Goal: Task Accomplishment & Management: Manage account settings

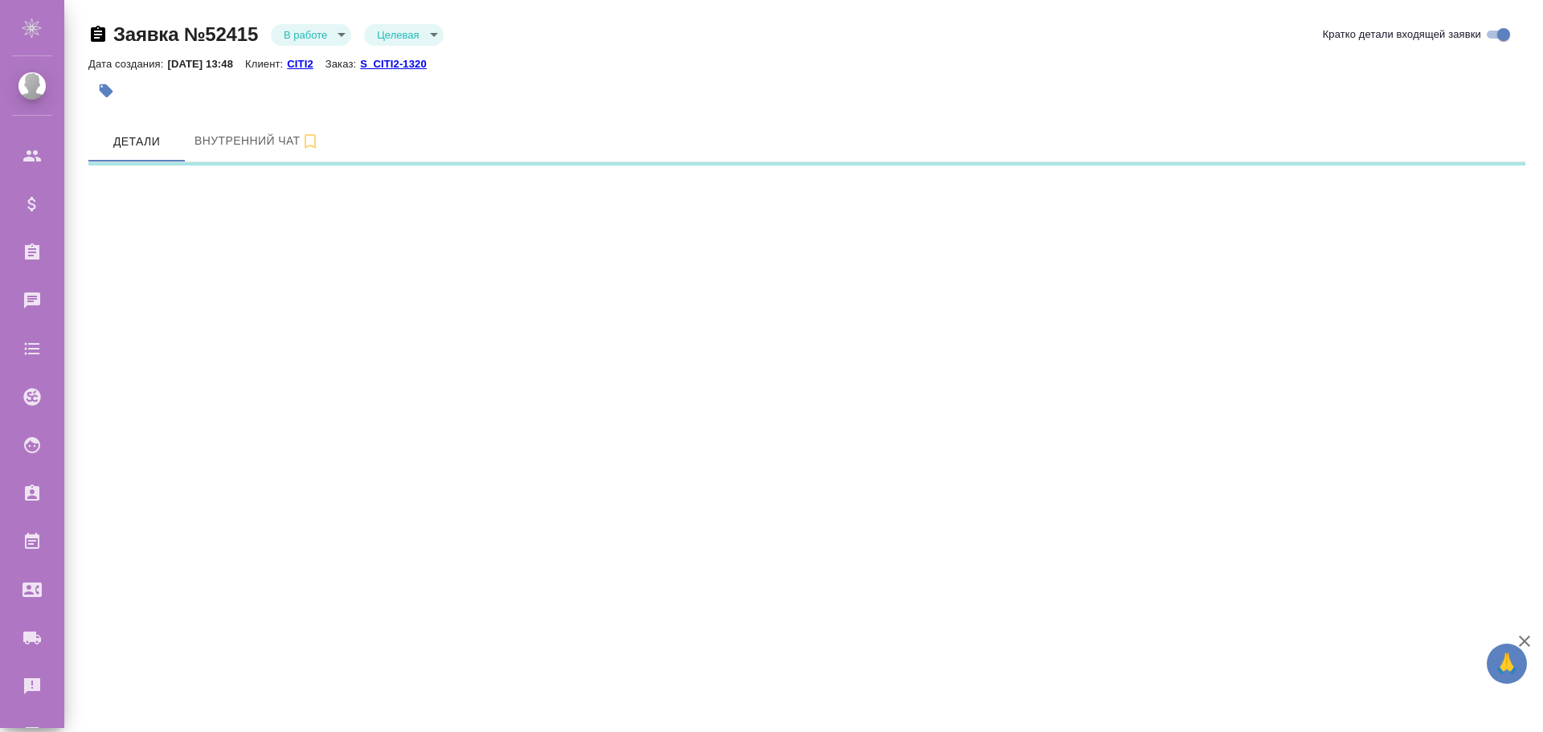
select select "RU"
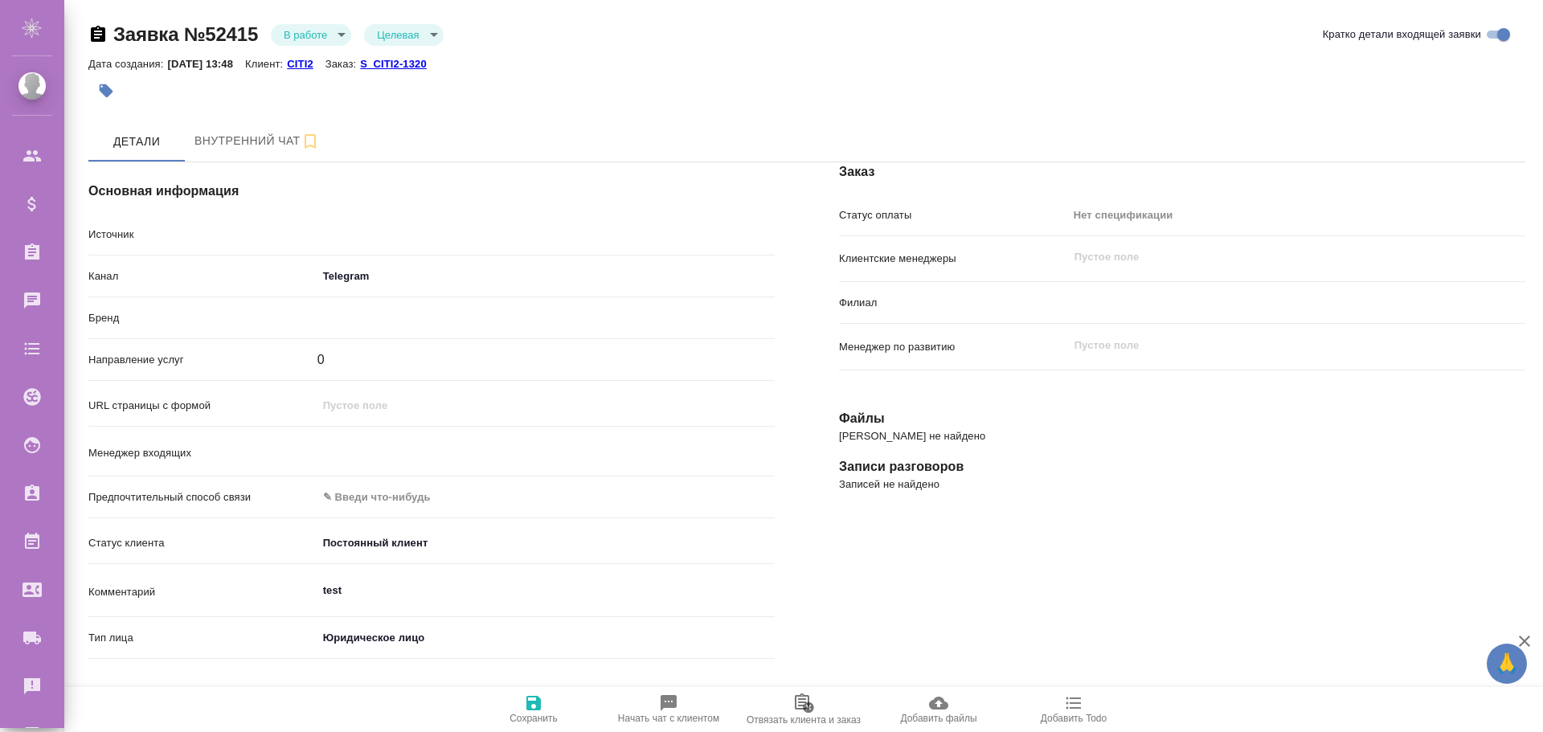
type textarea "x"
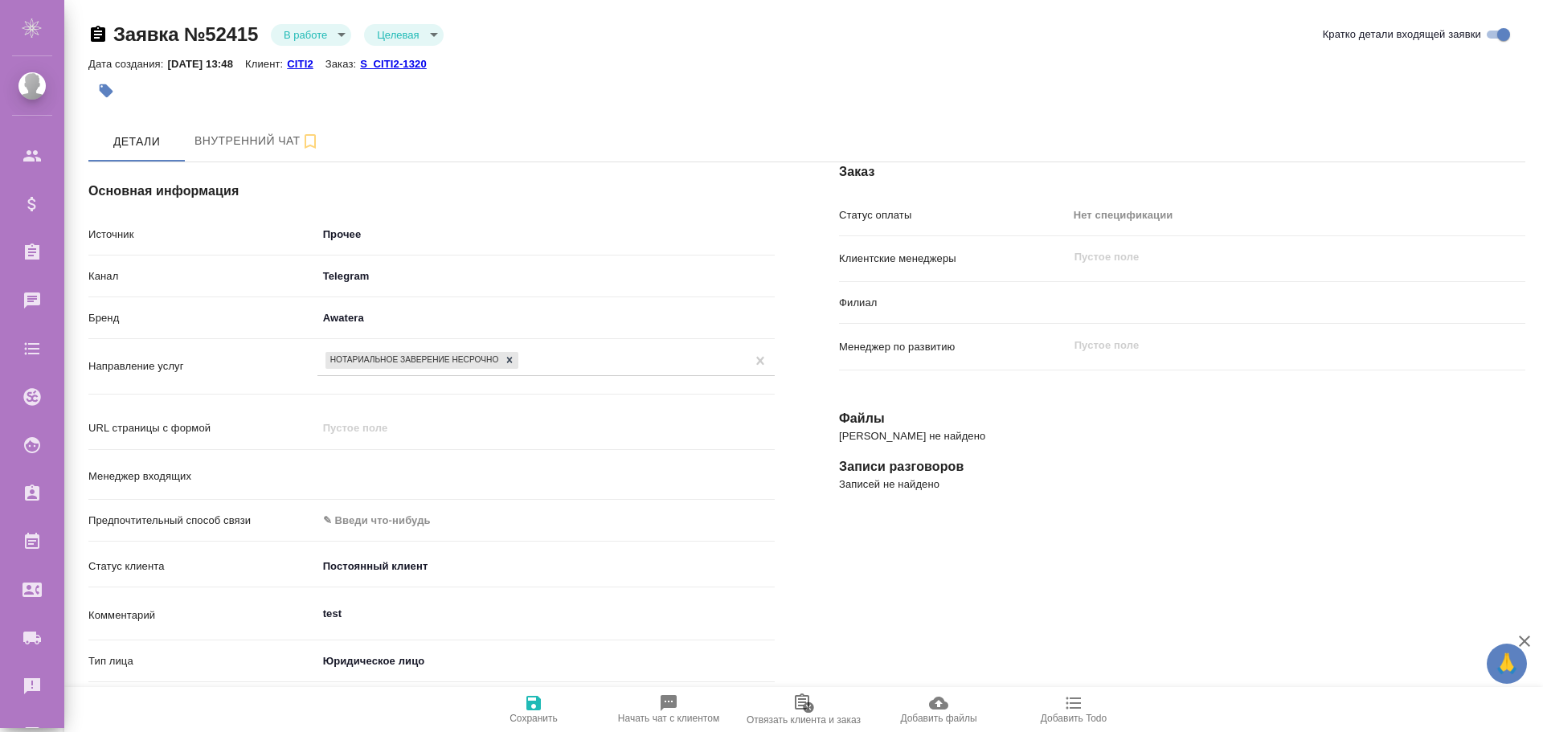
type input "[PERSON_NAME]"
click at [434, 32] on body "🙏 .cls-1 fill:#fff; AWATERA [PERSON_NAME] Спецификации Заказы 0 Чаты Todo Проек…" at bounding box center [771, 366] width 1543 height 732
click at [606, 47] on div at bounding box center [771, 366] width 1543 height 732
click at [333, 34] on body "🙏 .cls-1 fill:#fff; AWATERA [PERSON_NAME] Спецификации Заказы 0 Чаты Todo Проек…" at bounding box center [771, 366] width 1543 height 732
click at [549, 111] on div at bounding box center [771, 366] width 1543 height 732
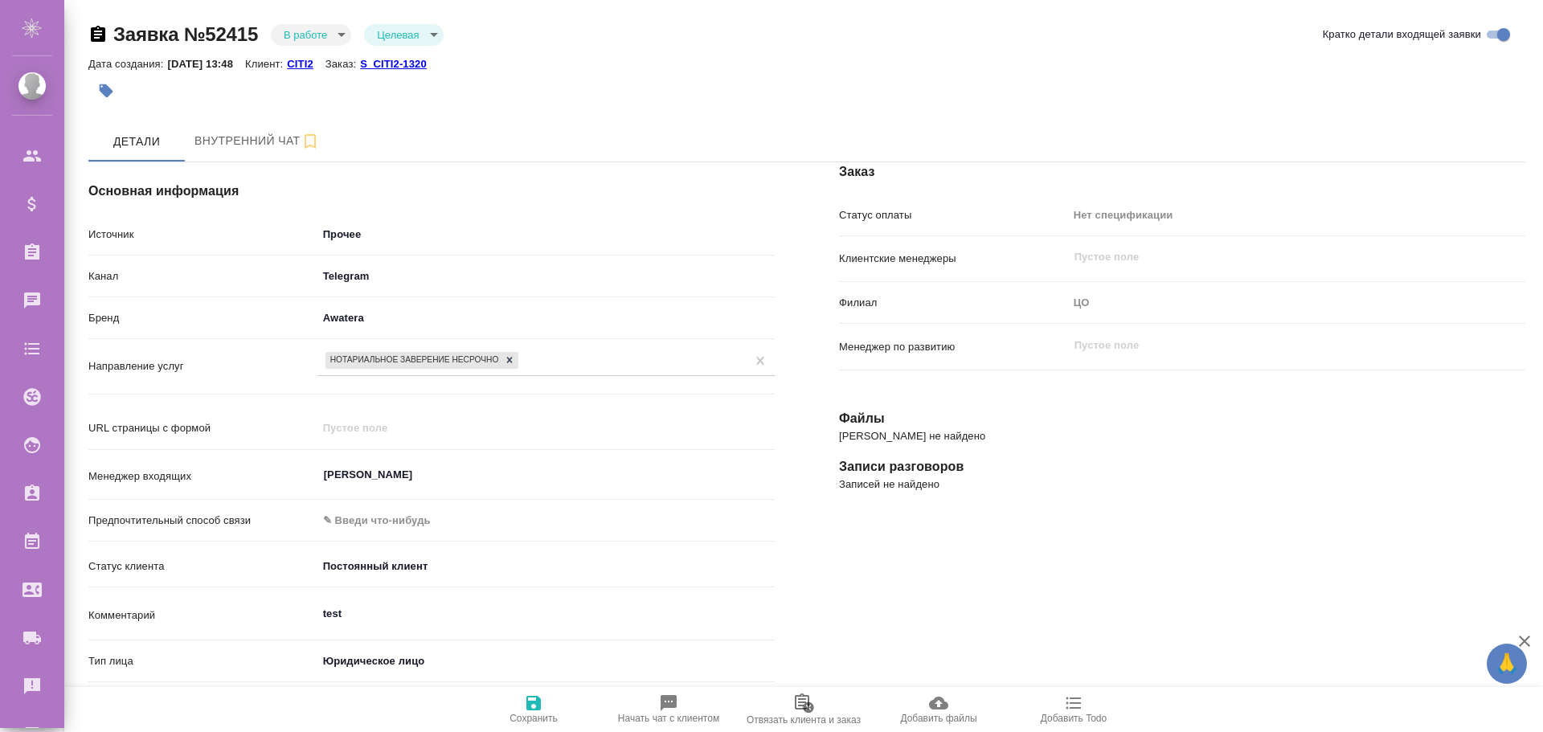
type textarea "x"
click at [345, 35] on body "🙏 .cls-1 fill:#fff; AWATERA [PERSON_NAME] Спецификации Заказы 0 Чаты Todo Проек…" at bounding box center [771, 366] width 1543 height 732
click at [315, 61] on button "Отказ" at bounding box center [303, 62] width 38 height 18
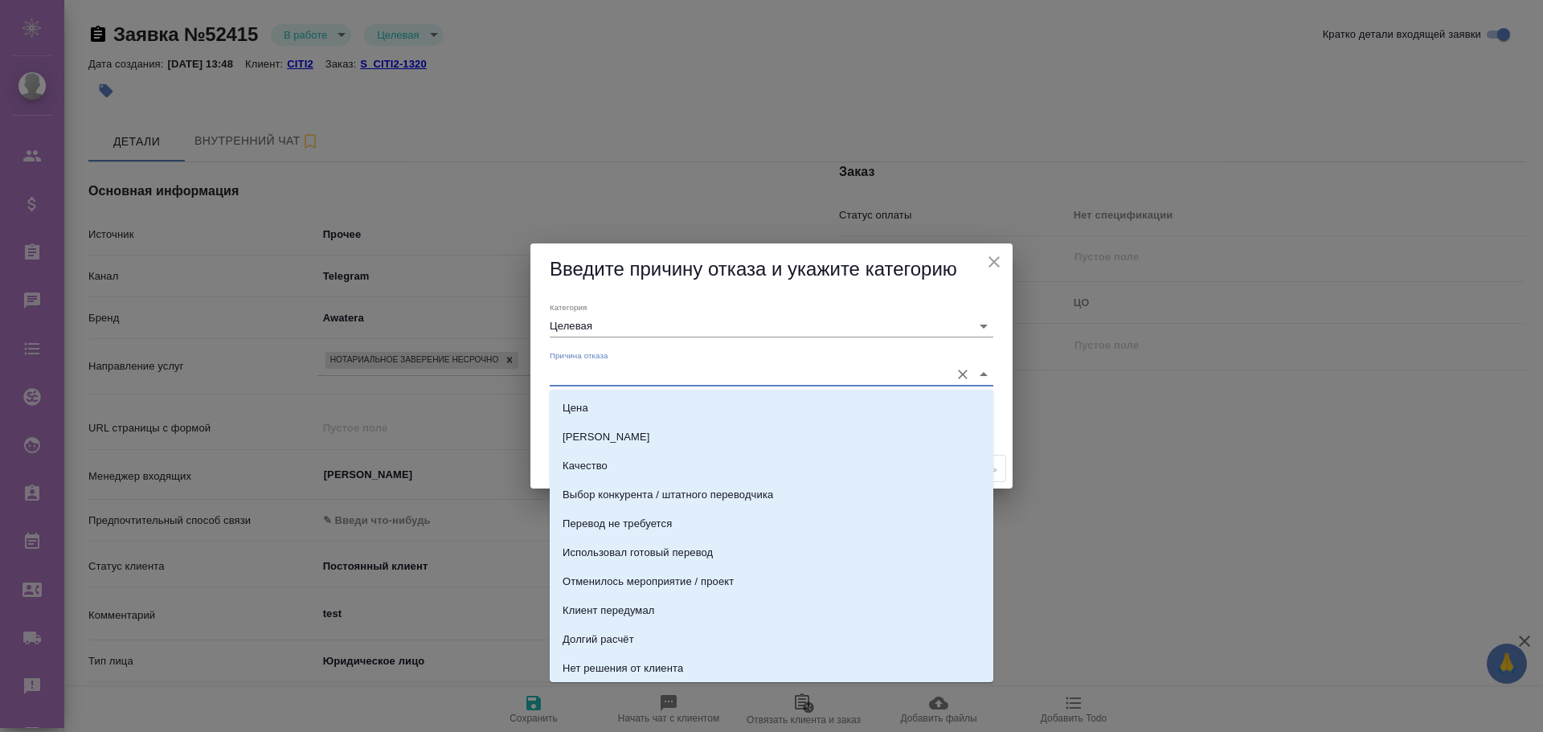
click at [662, 380] on input "Причина отказа" at bounding box center [746, 374] width 392 height 22
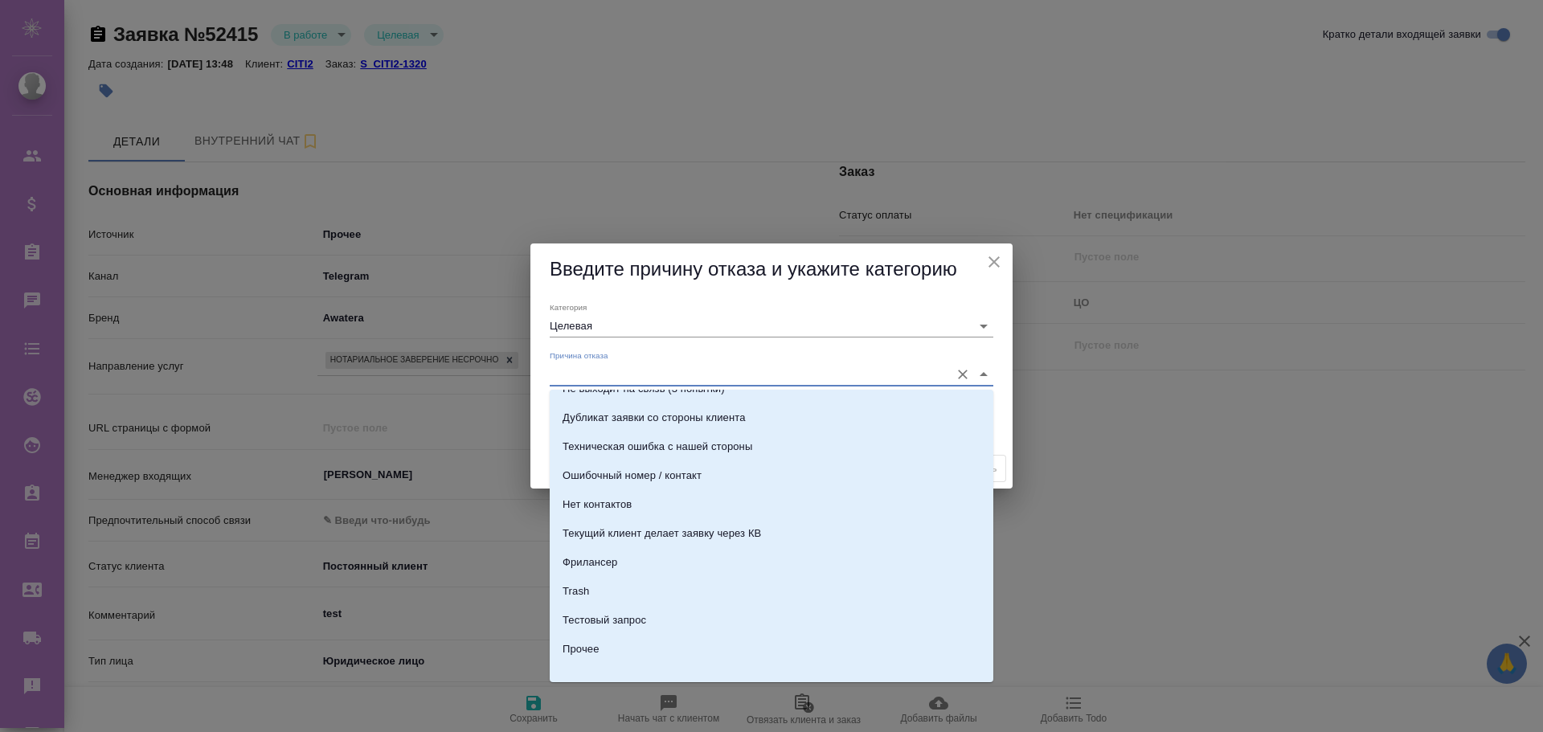
scroll to position [494, 0]
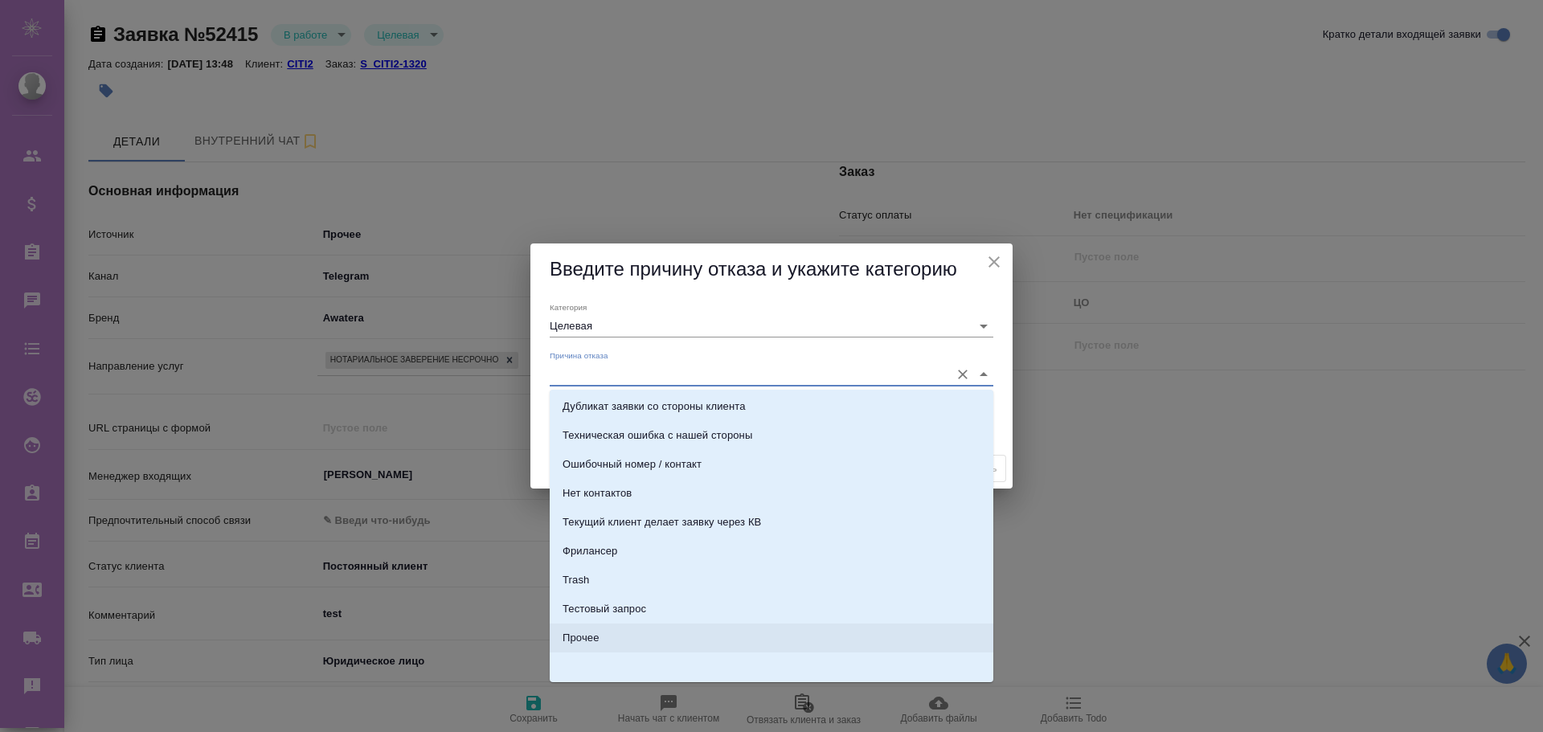
click at [601, 635] on li "Прочее" at bounding box center [772, 638] width 444 height 29
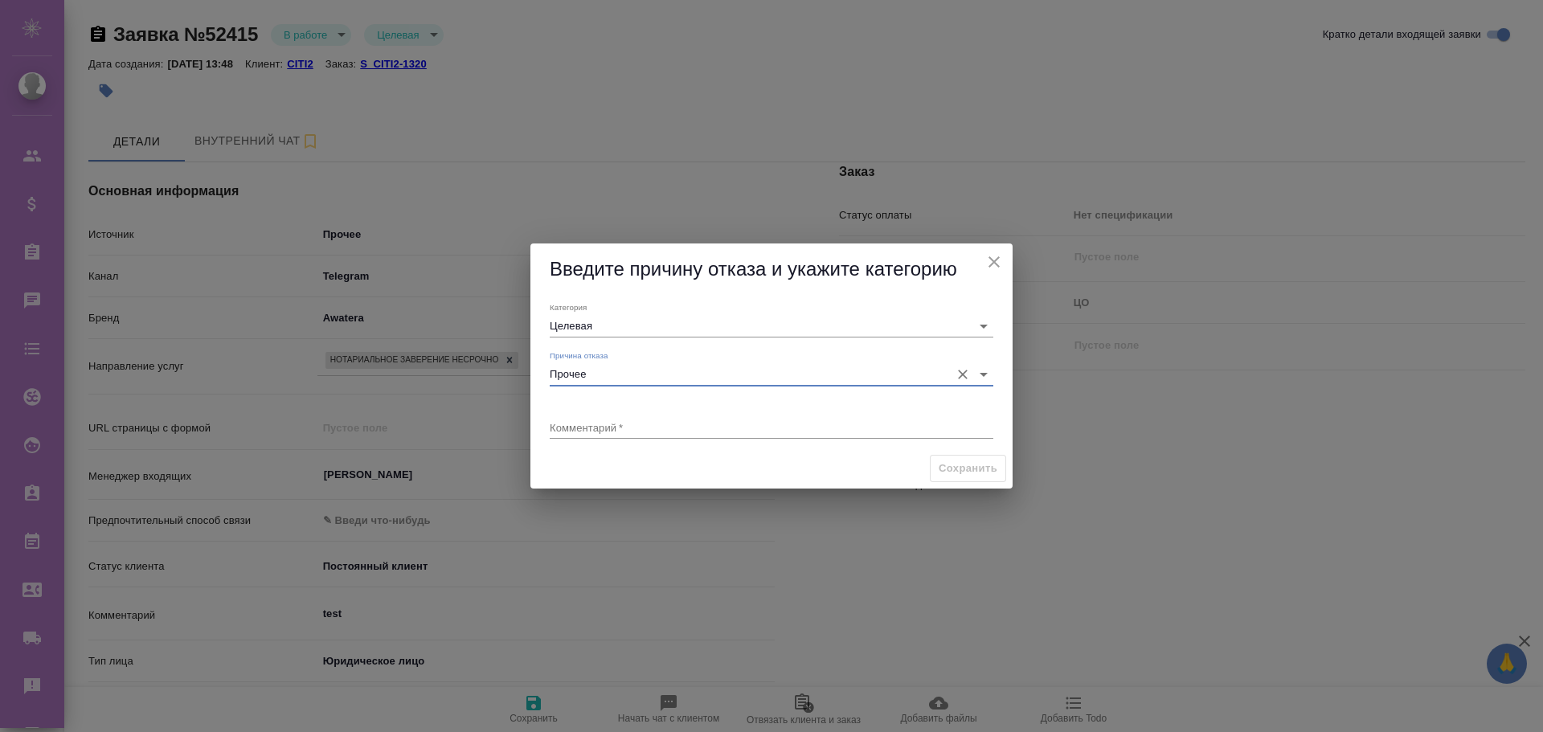
click at [621, 377] on input "Прочее" at bounding box center [746, 374] width 392 height 22
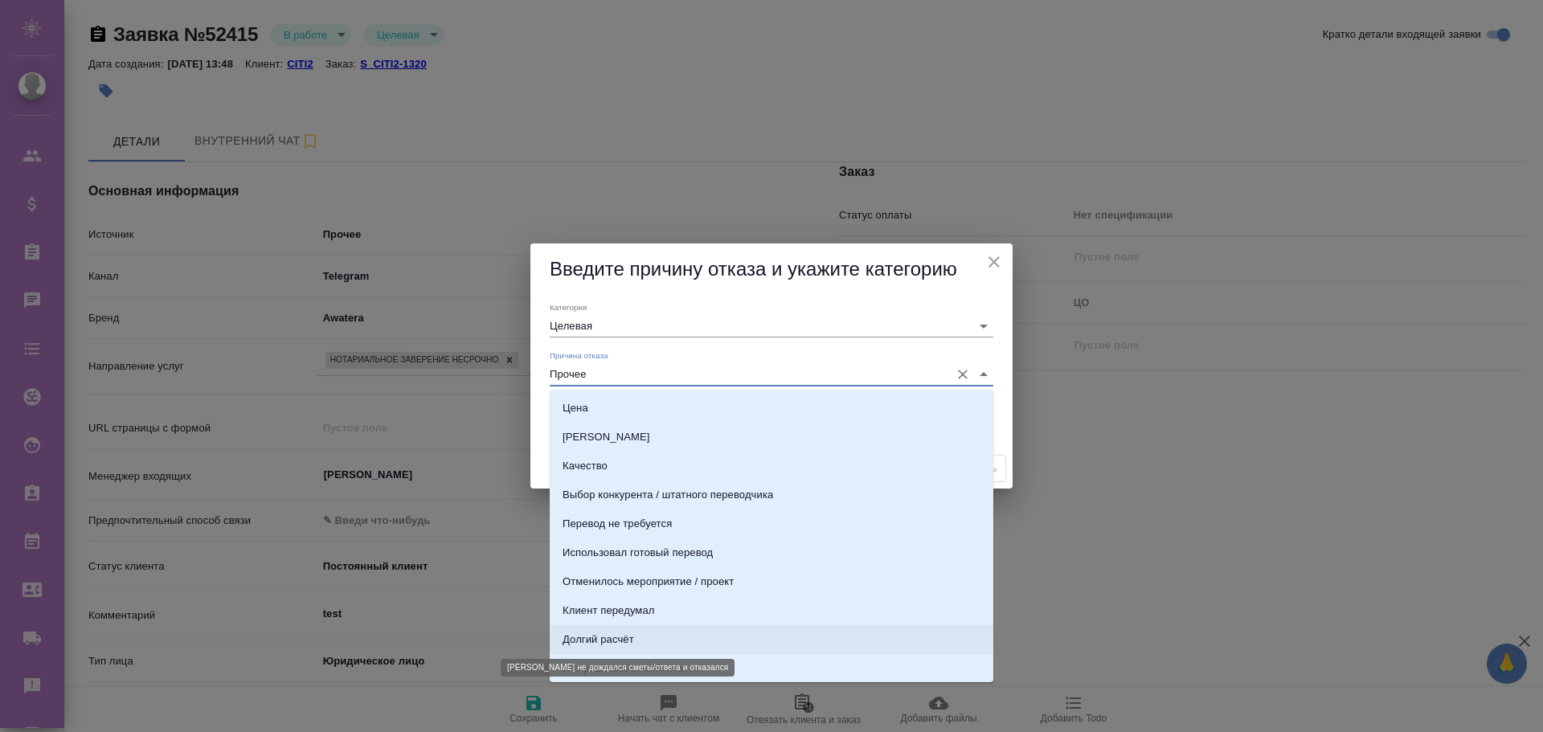
click at [602, 637] on div "Долгий расчёт" at bounding box center [599, 640] width 72 height 16
type input "Долгий расчёт"
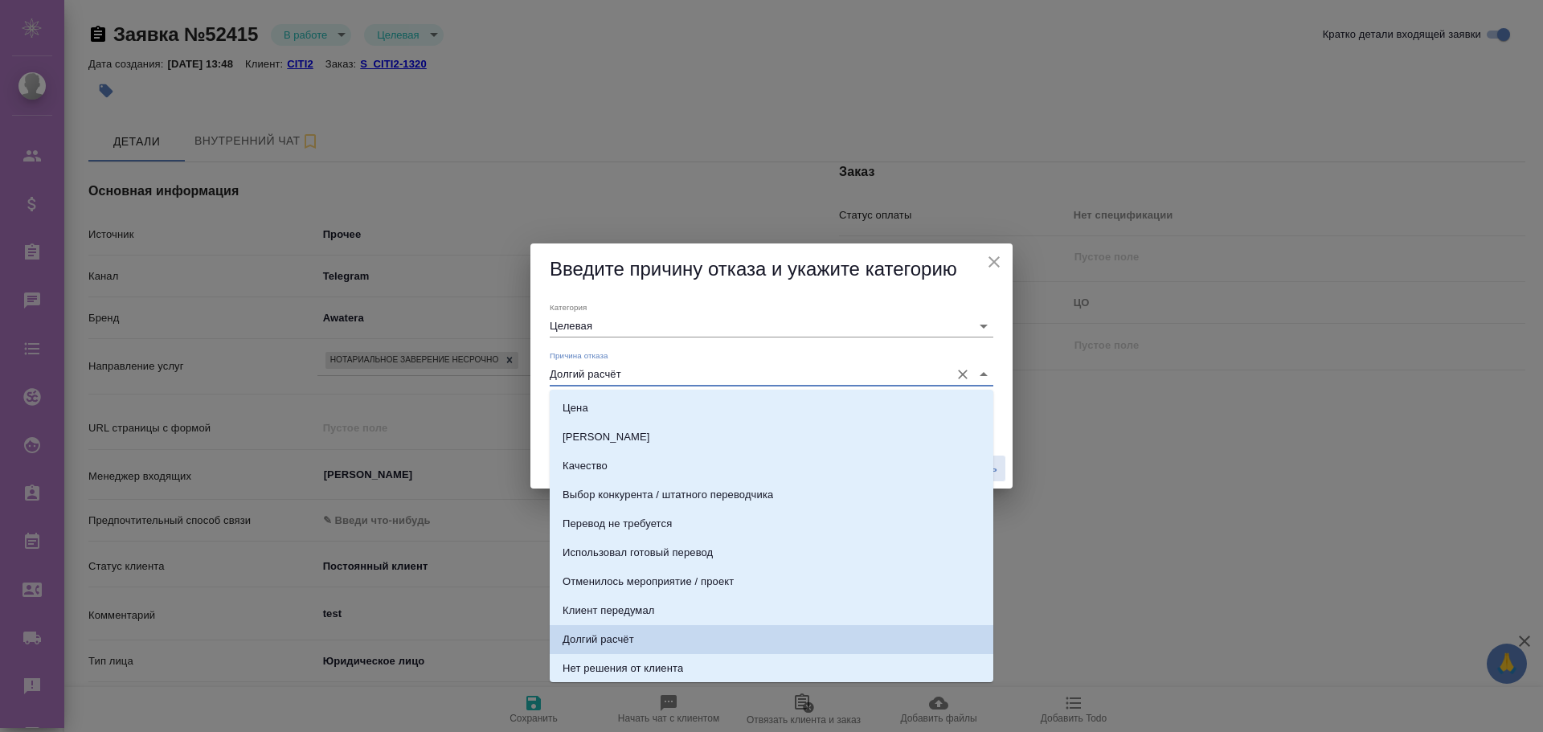
click at [633, 372] on input "Долгий расчёт" at bounding box center [746, 374] width 392 height 22
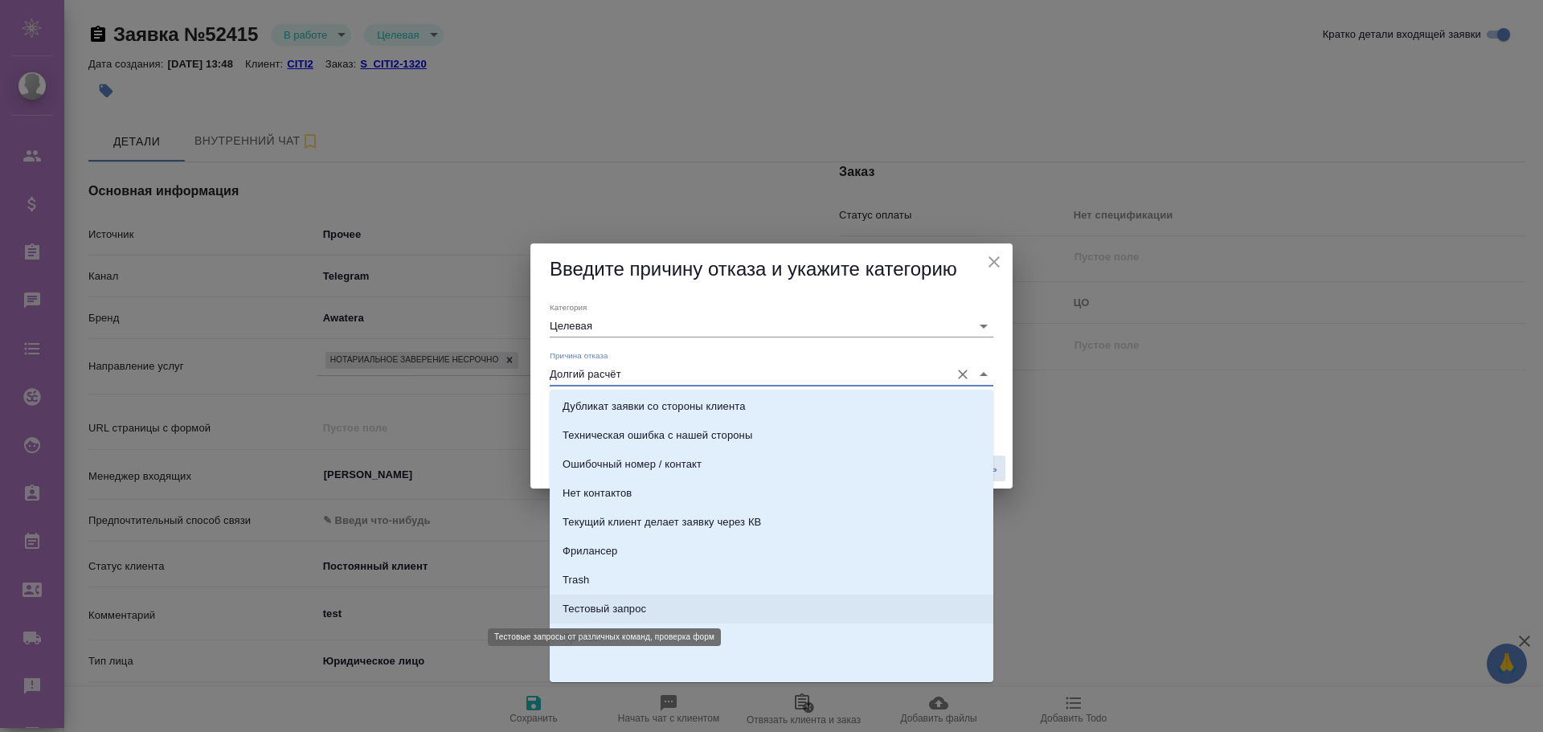
click at [585, 609] on div "Тестовый запрос" at bounding box center [605, 609] width 84 height 16
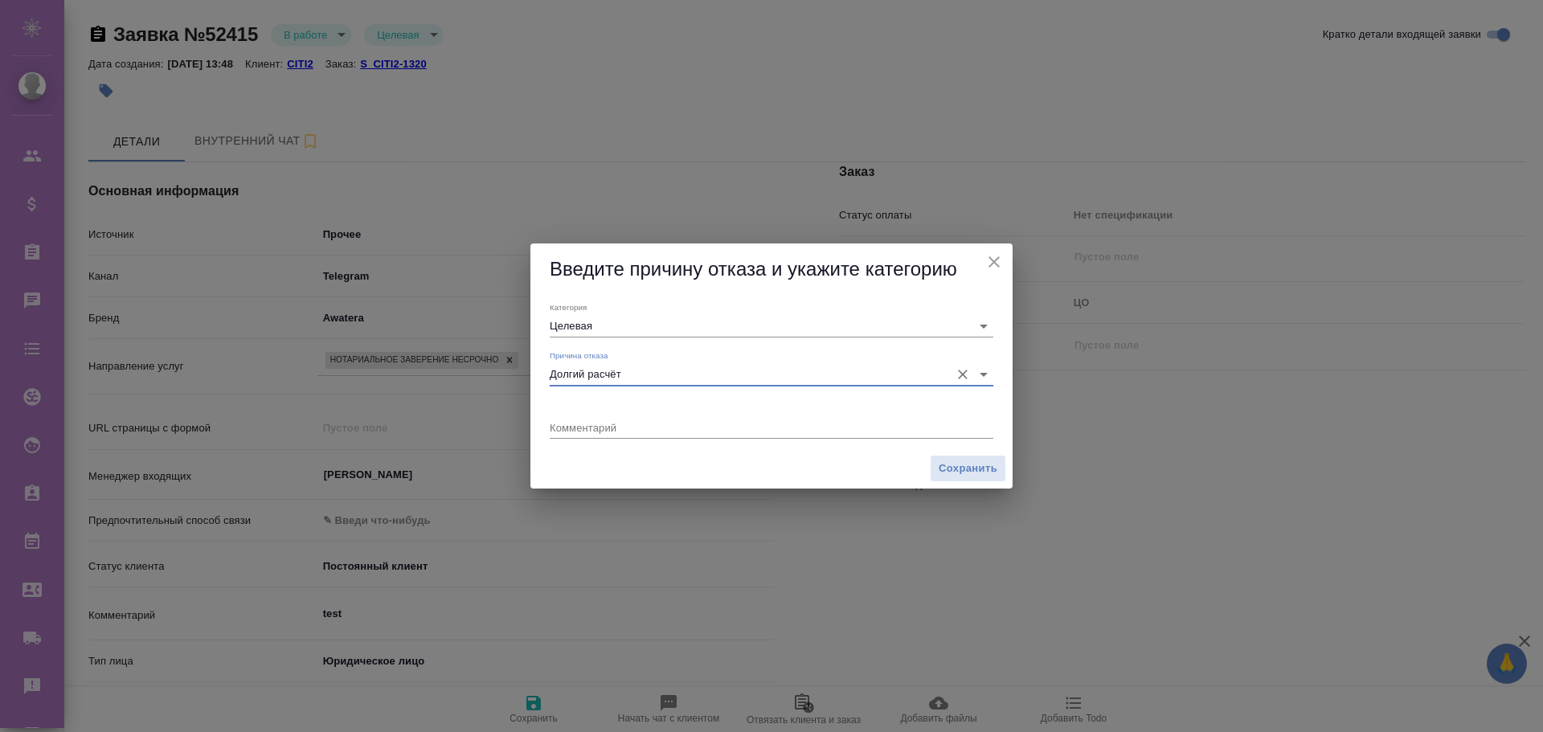
type input "Не лиды"
click at [645, 376] on input "Тестовый запрос" at bounding box center [746, 374] width 392 height 22
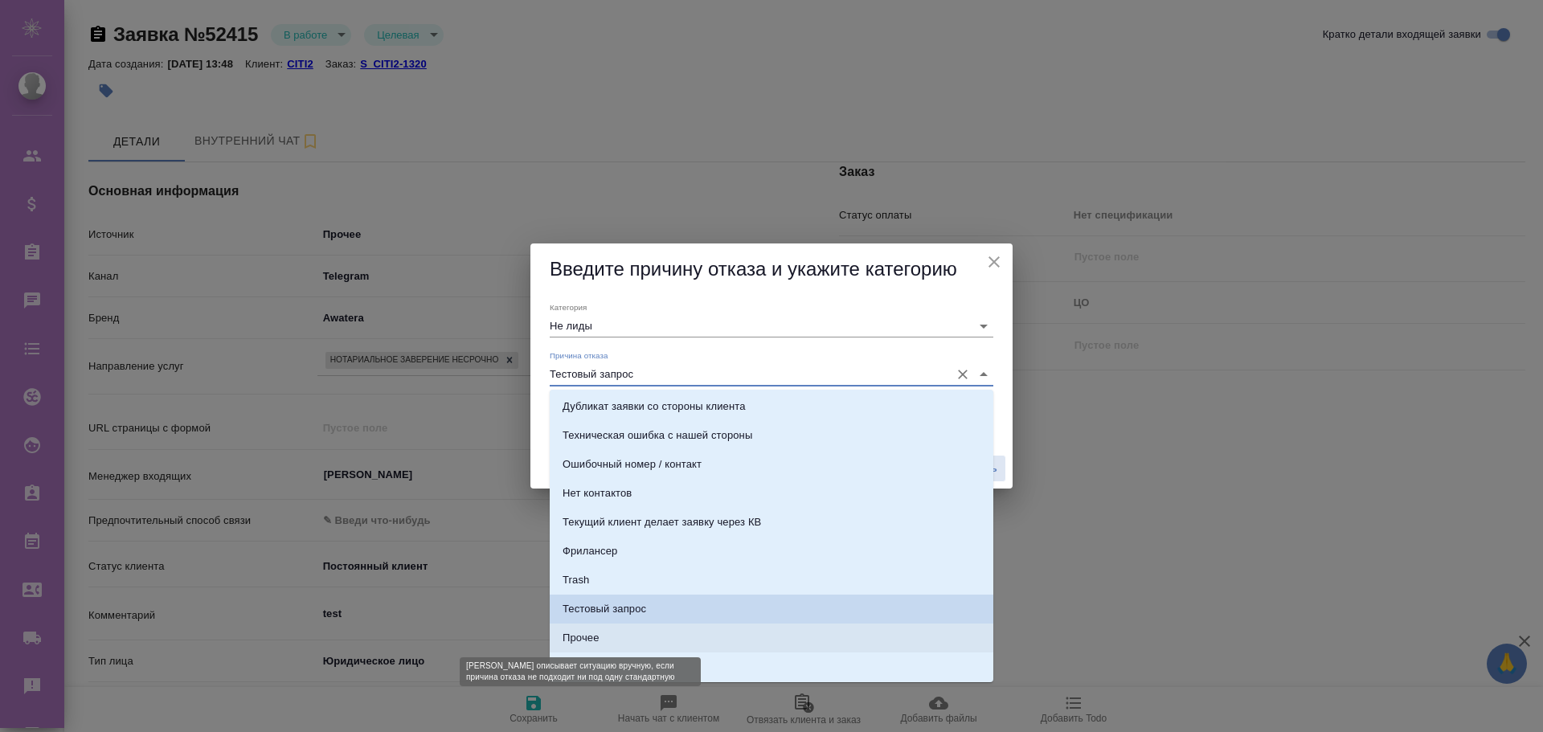
click at [596, 641] on div "Прочее" at bounding box center [581, 638] width 36 height 16
type input "Прочее"
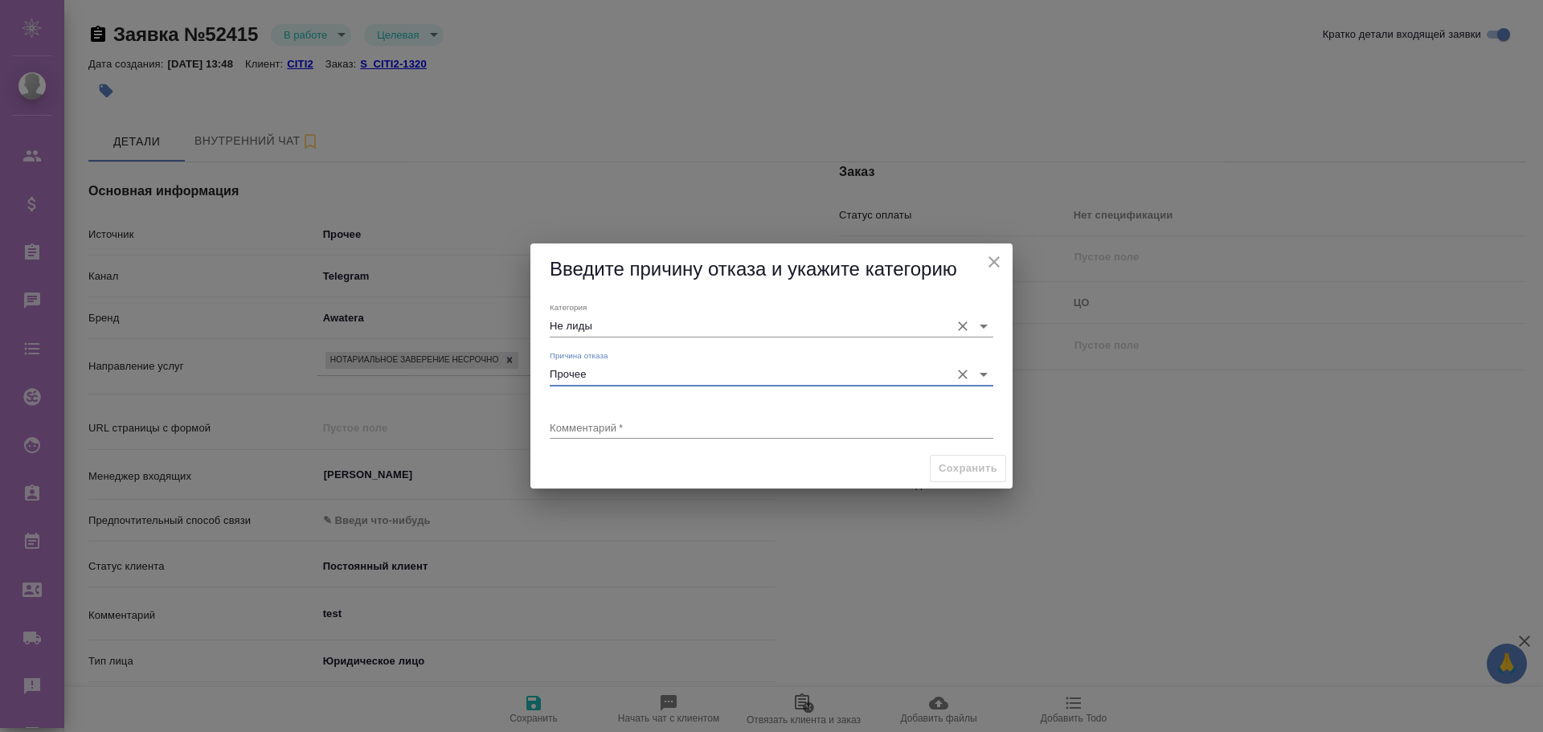
click at [646, 322] on input "Не лиды" at bounding box center [746, 326] width 392 height 22
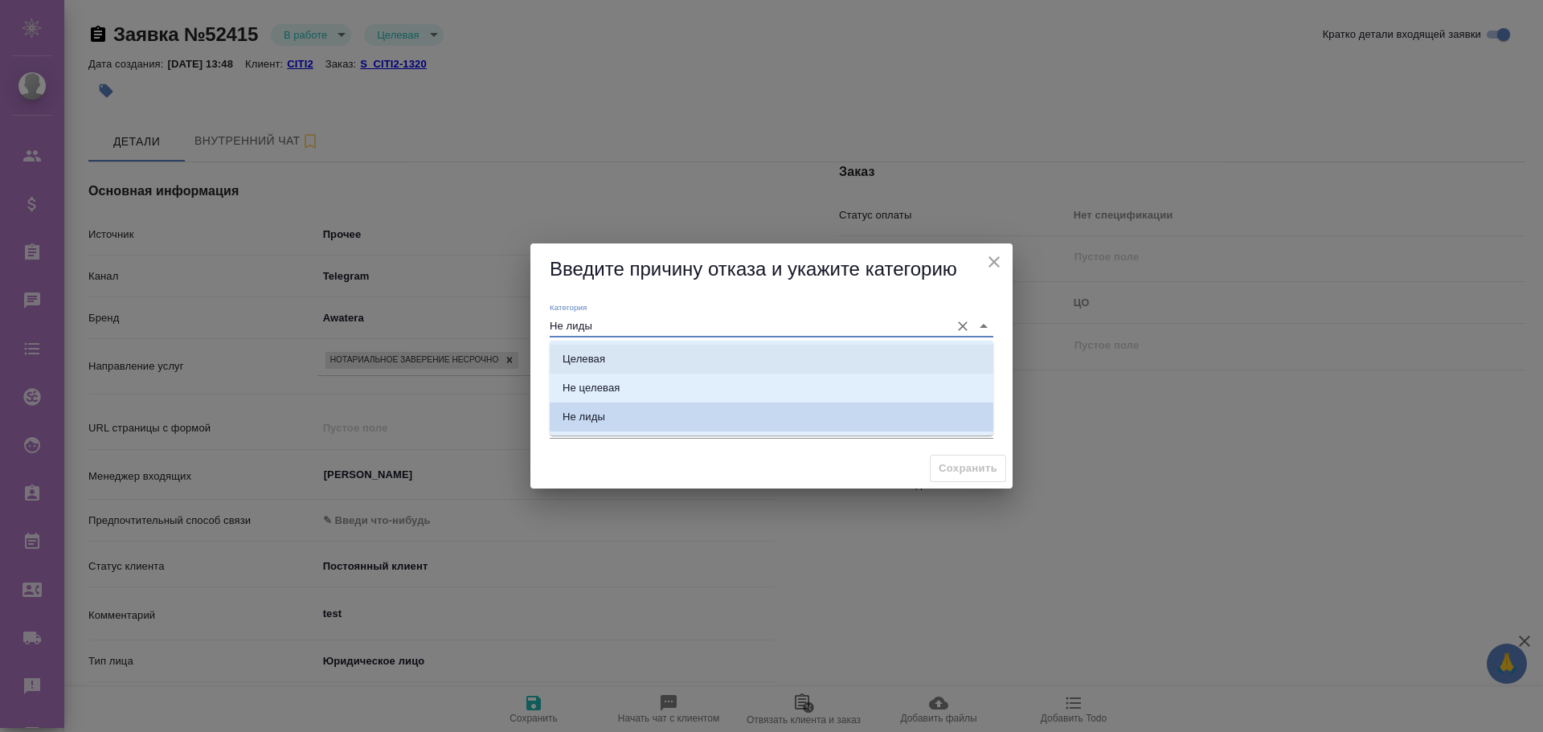
click at [613, 360] on li "Целевая" at bounding box center [772, 359] width 444 height 29
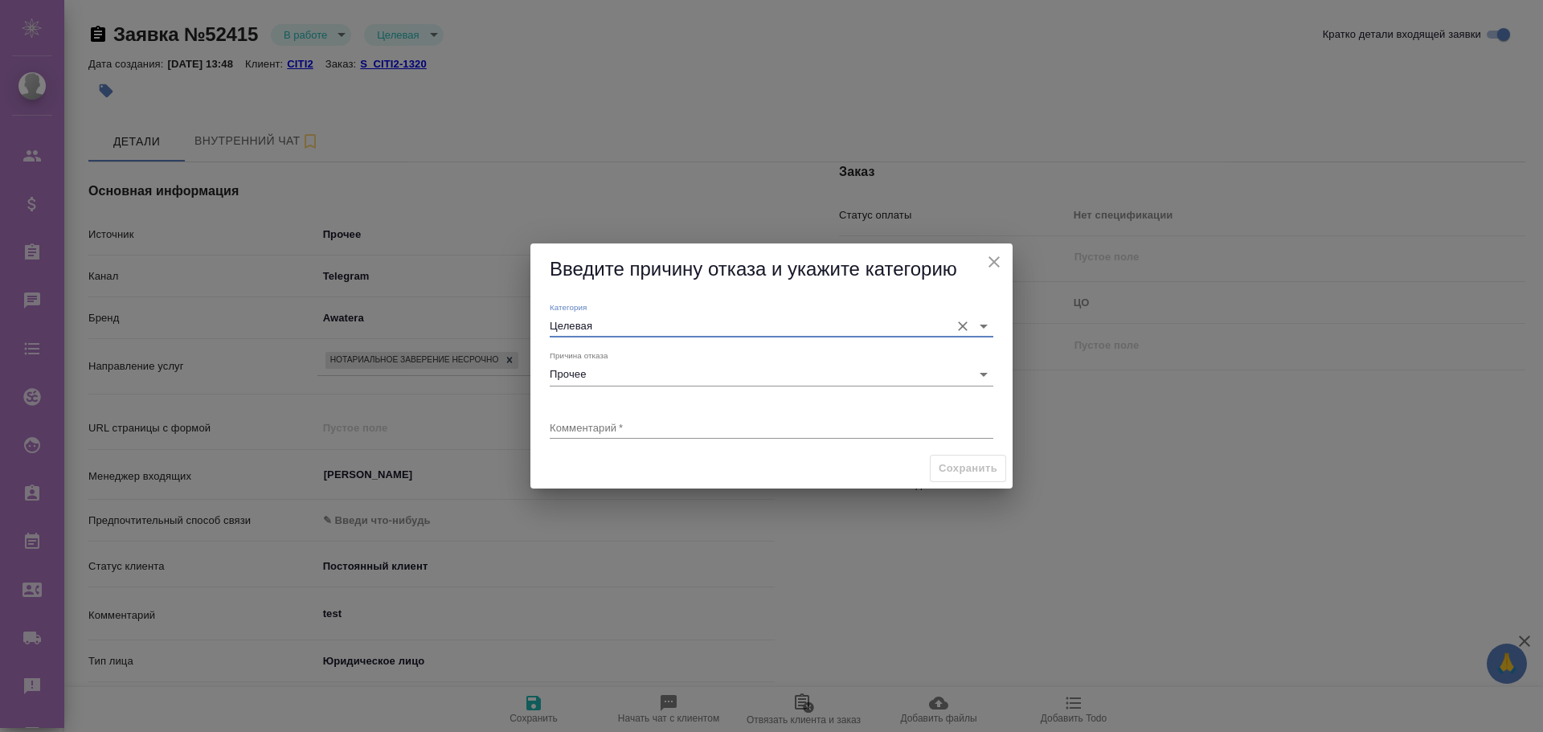
click at [633, 322] on input "Целевая" at bounding box center [746, 326] width 392 height 22
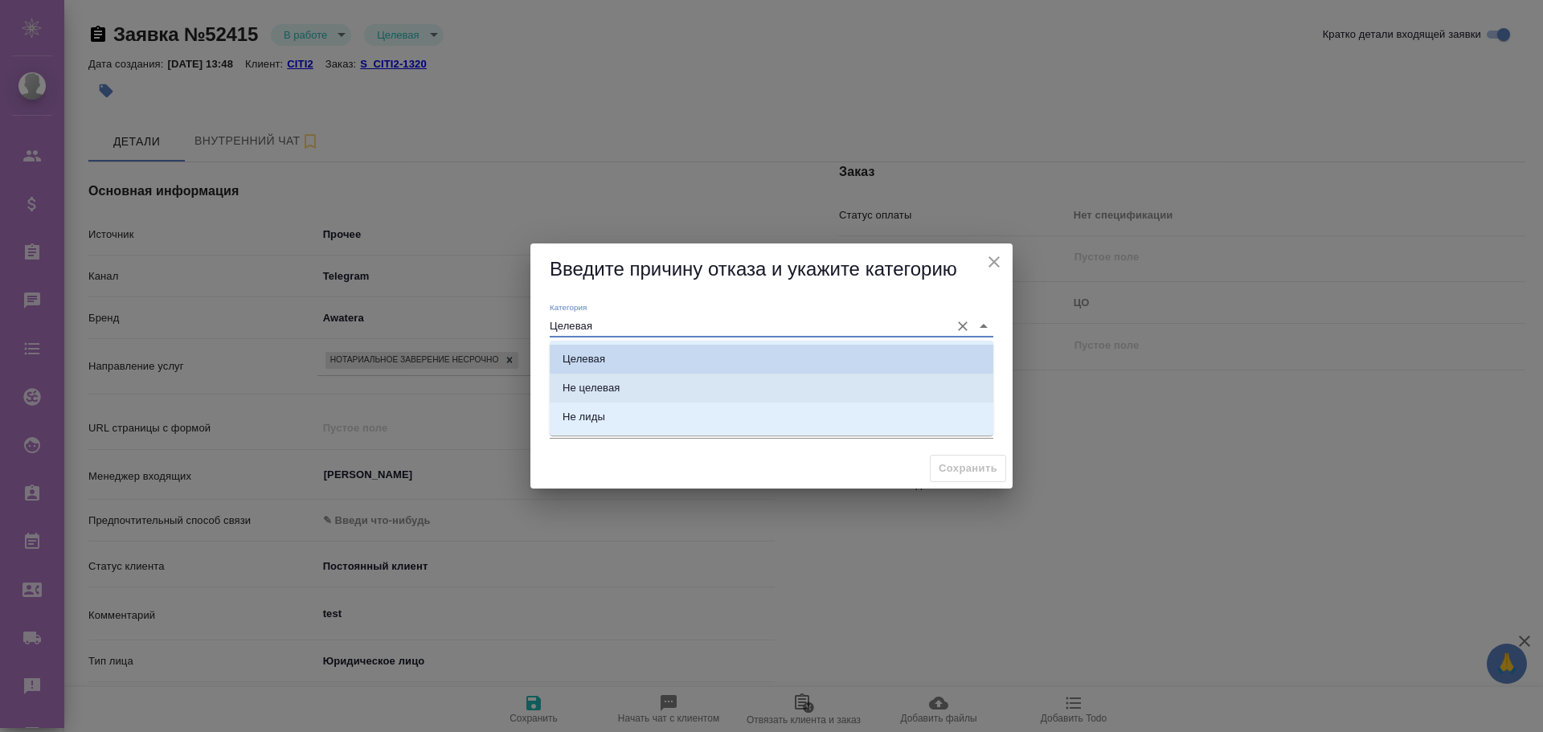
click at [632, 381] on li "Не целевая" at bounding box center [772, 388] width 444 height 29
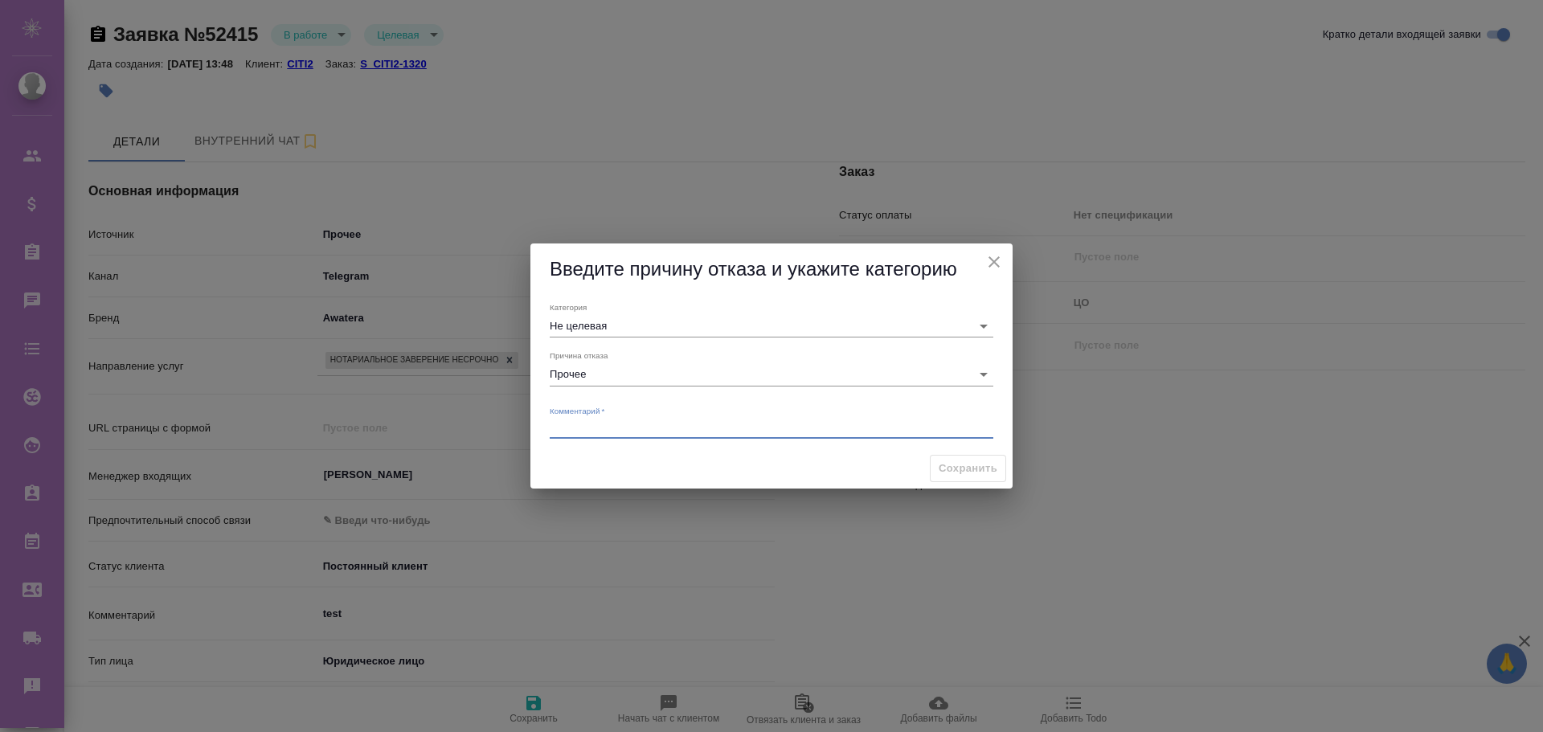
click at [596, 429] on textarea at bounding box center [772, 427] width 444 height 12
click at [605, 374] on input "Прочее" at bounding box center [746, 374] width 392 height 22
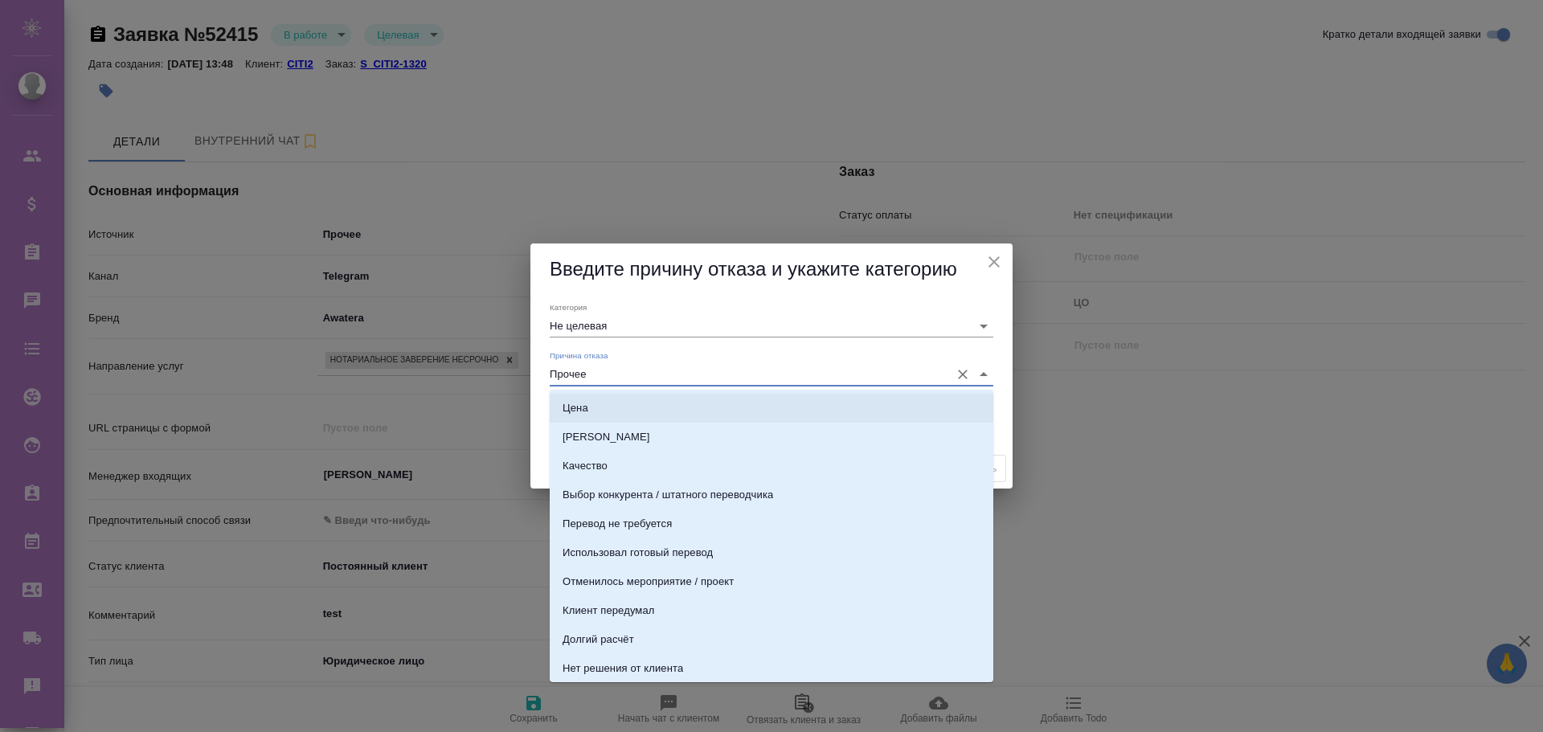
click at [597, 418] on li "Цена" at bounding box center [772, 408] width 444 height 29
type input "Целевая"
type input "Цена"
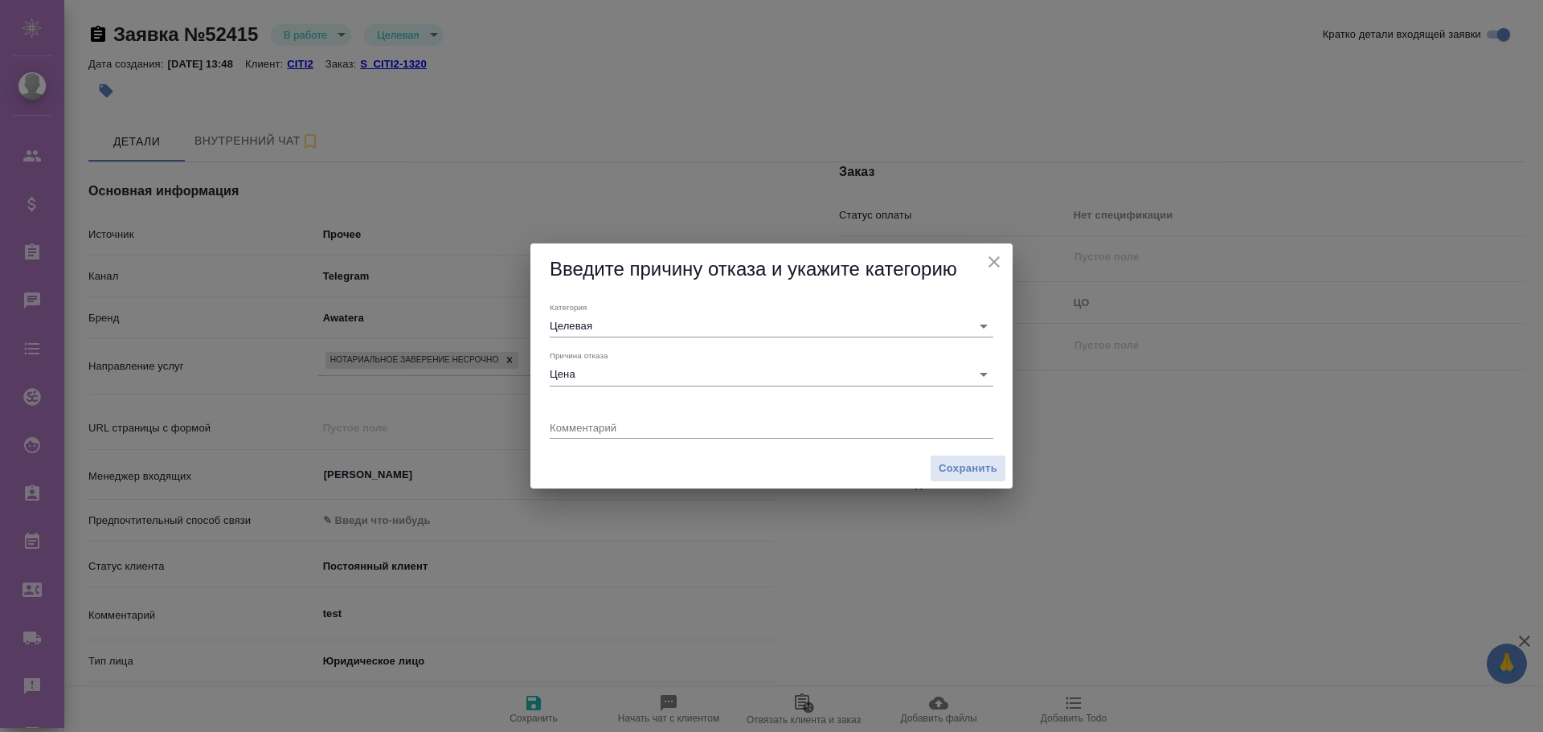
type textarea "x"
click at [964, 325] on icon "Очистить" at bounding box center [963, 327] width 10 height 10
click at [697, 428] on textarea at bounding box center [772, 427] width 444 height 12
click at [998, 262] on icon "close" at bounding box center [994, 261] width 19 height 19
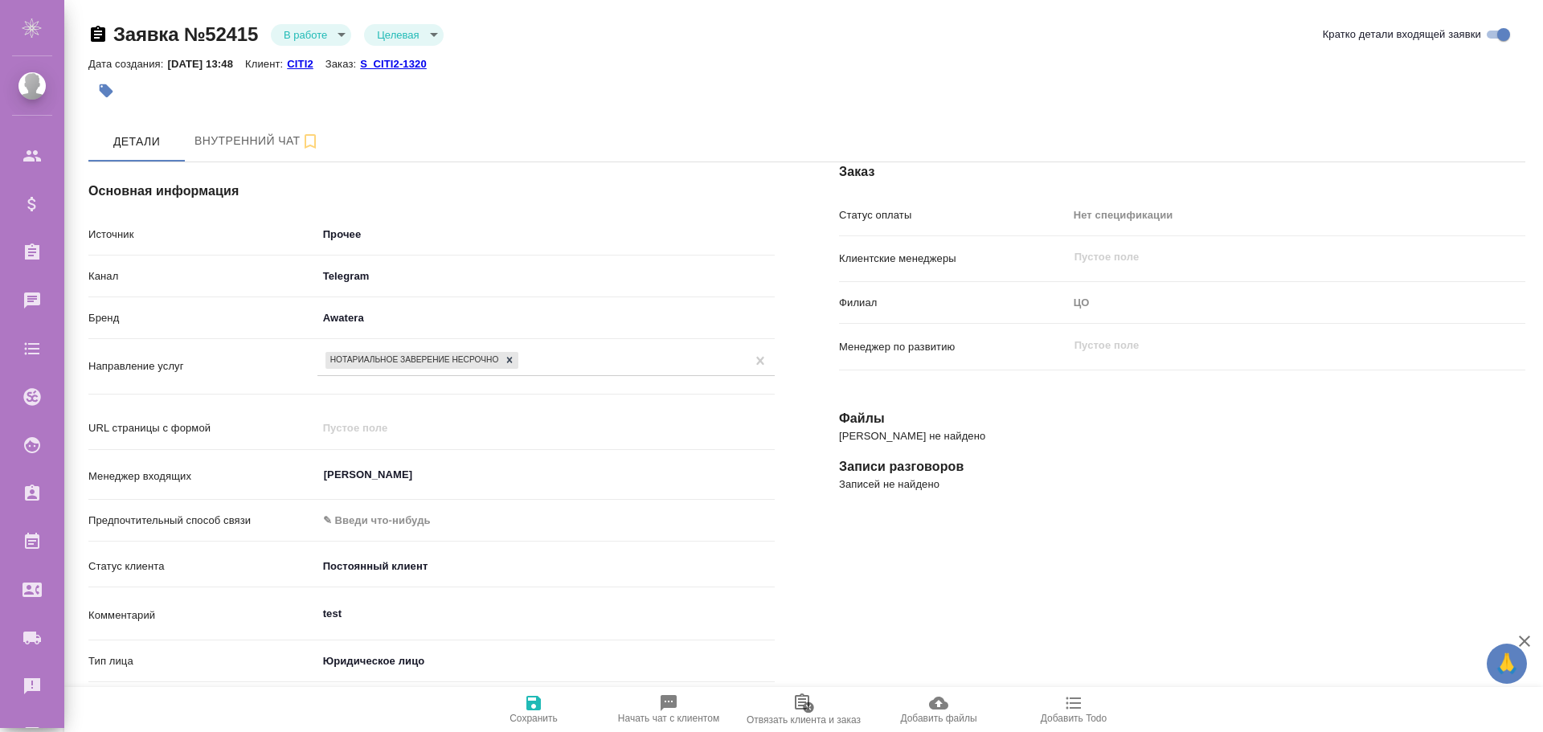
type textarea "x"
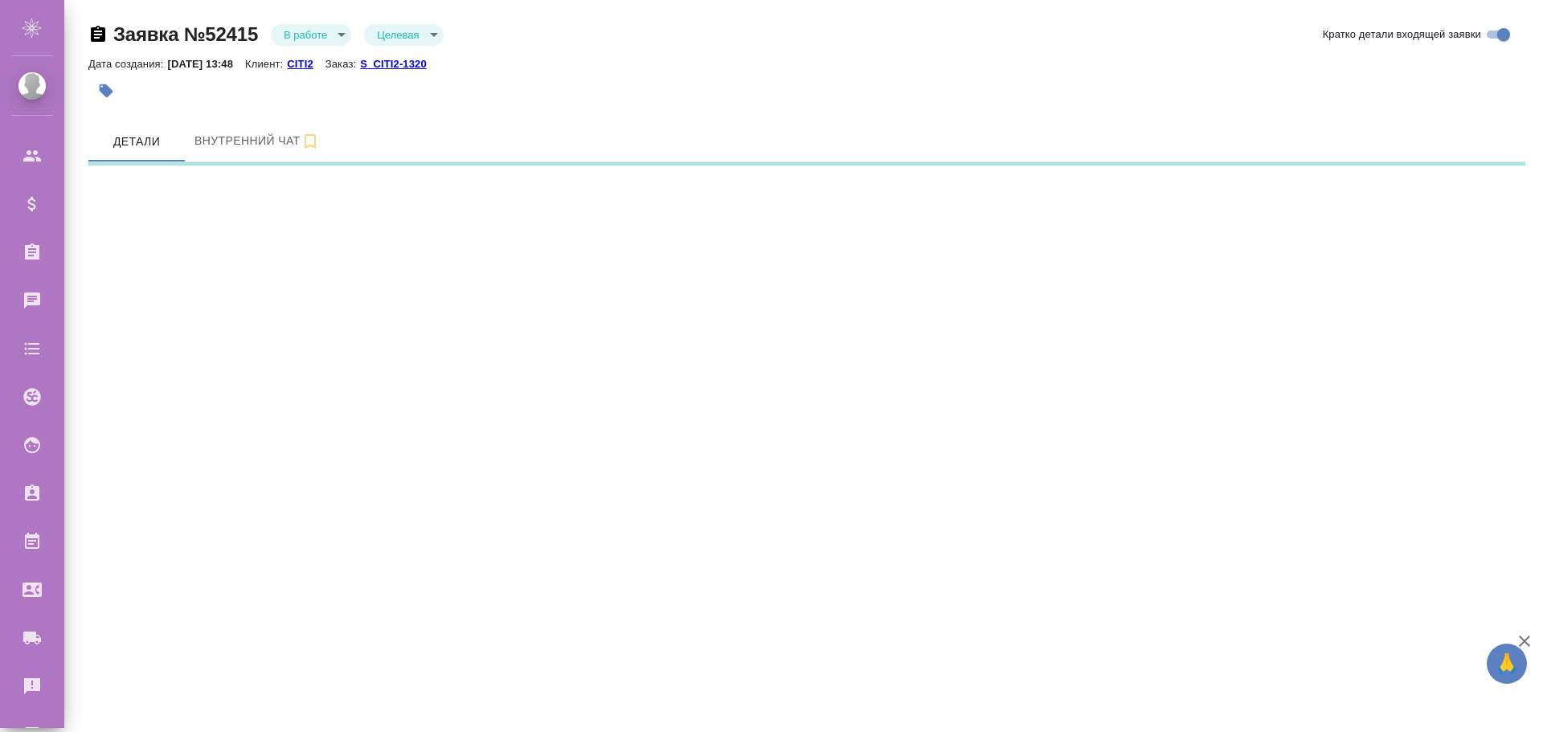
select select "RU"
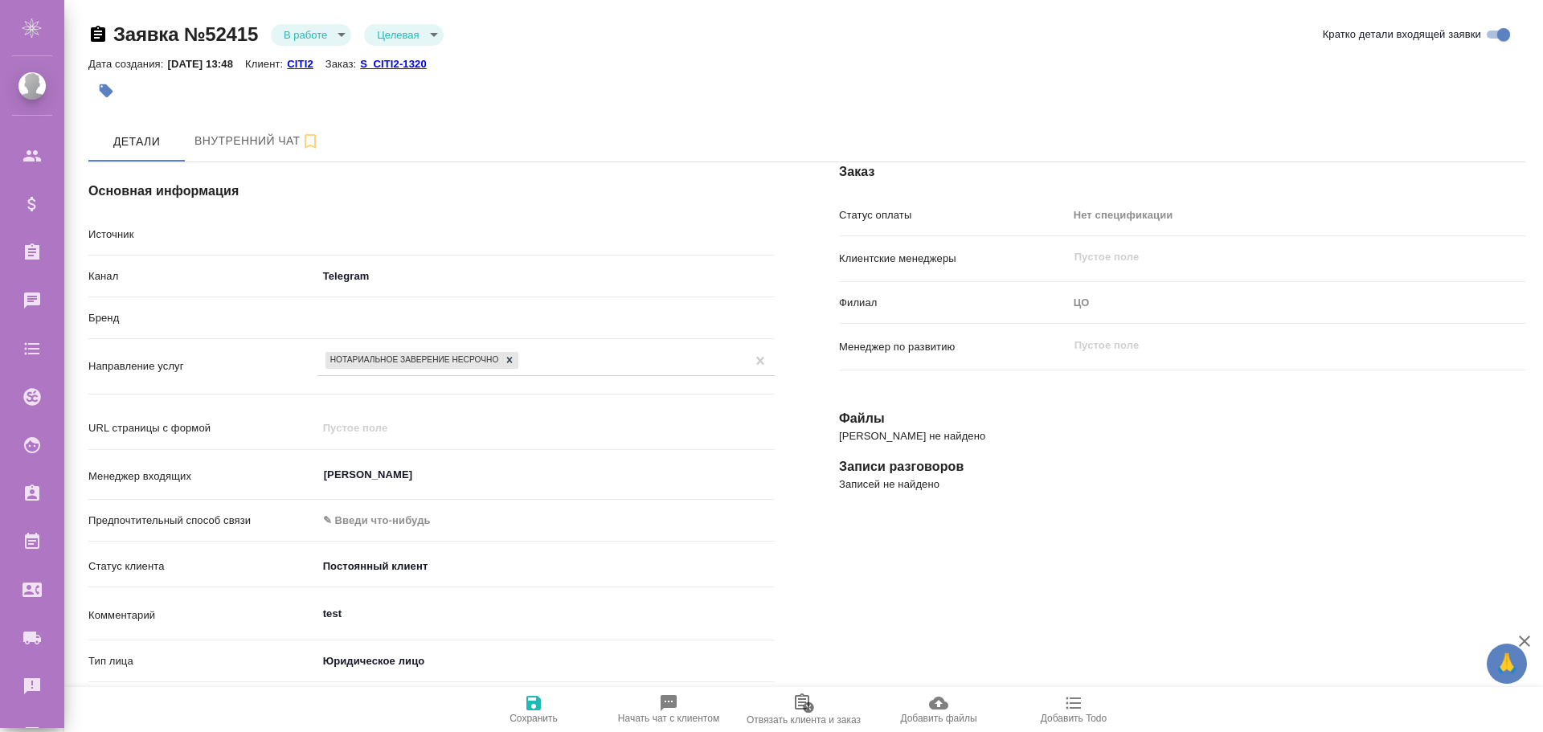
type textarea "x"
click at [436, 34] on body "🙏 .cls-1 fill:#fff; AWATERA [PERSON_NAME] Спецификации Заказы 0 Чаты Todo Проек…" at bounding box center [771, 366] width 1543 height 732
click at [617, 41] on div at bounding box center [771, 366] width 1543 height 732
click at [469, 129] on div "Детали Внутренний чат" at bounding box center [806, 141] width 1437 height 40
click at [337, 32] on body "🙏 .cls-1 fill:#fff; AWATERA [PERSON_NAME] Спецификации Заказы 0 Чаты Todo Проек…" at bounding box center [771, 366] width 1543 height 732
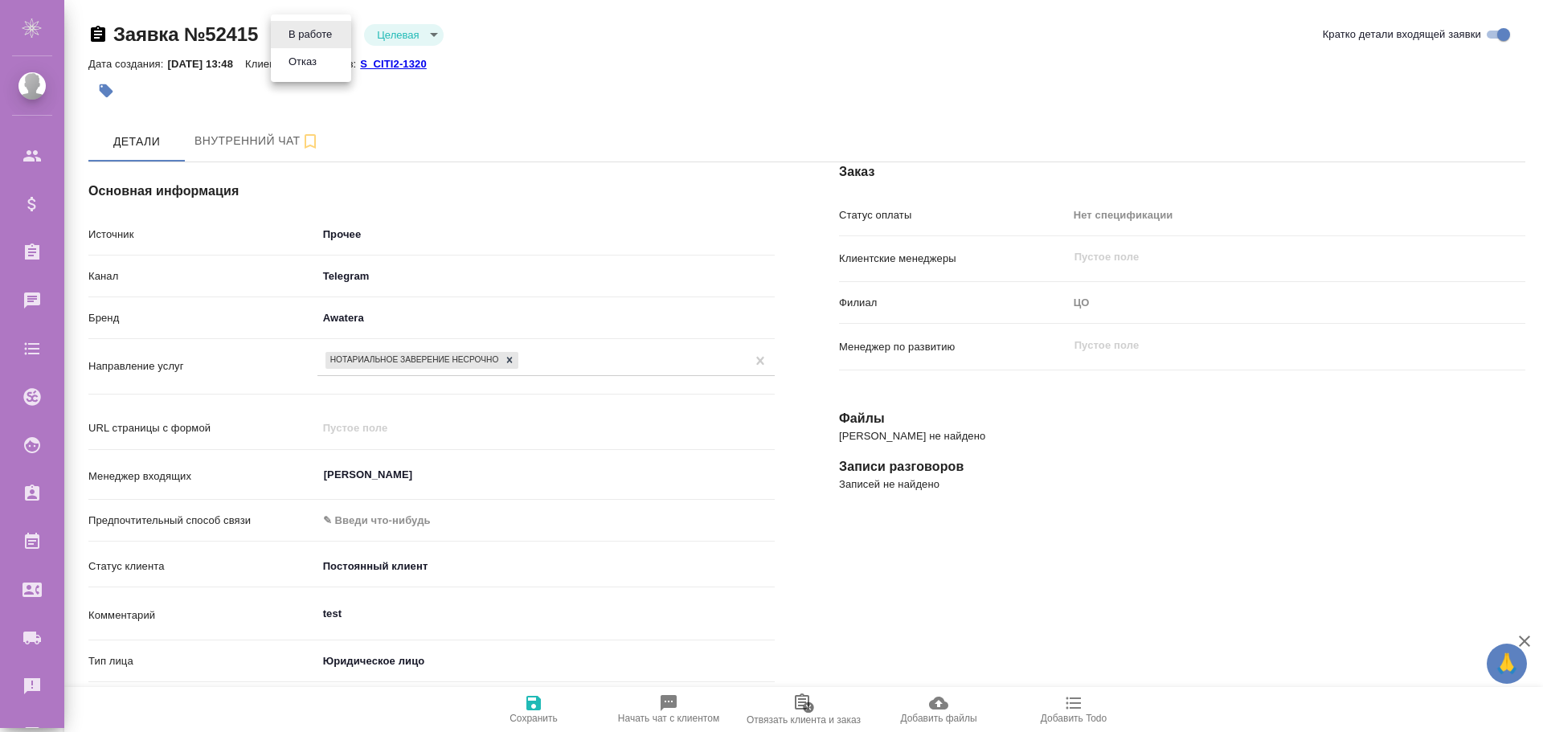
click at [317, 61] on button "Отказ" at bounding box center [303, 62] width 38 height 18
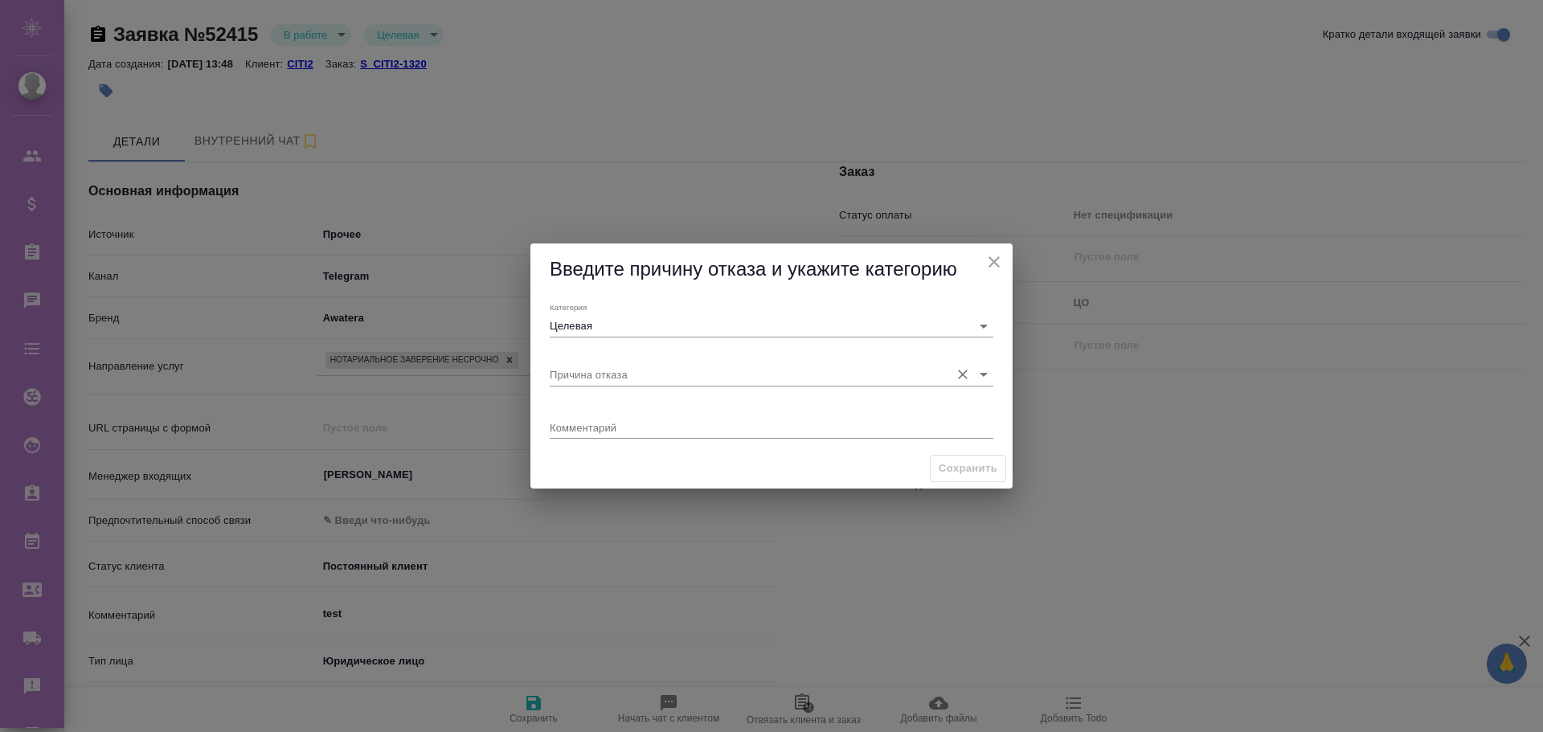
click at [691, 377] on input "Причина отказа" at bounding box center [746, 374] width 392 height 22
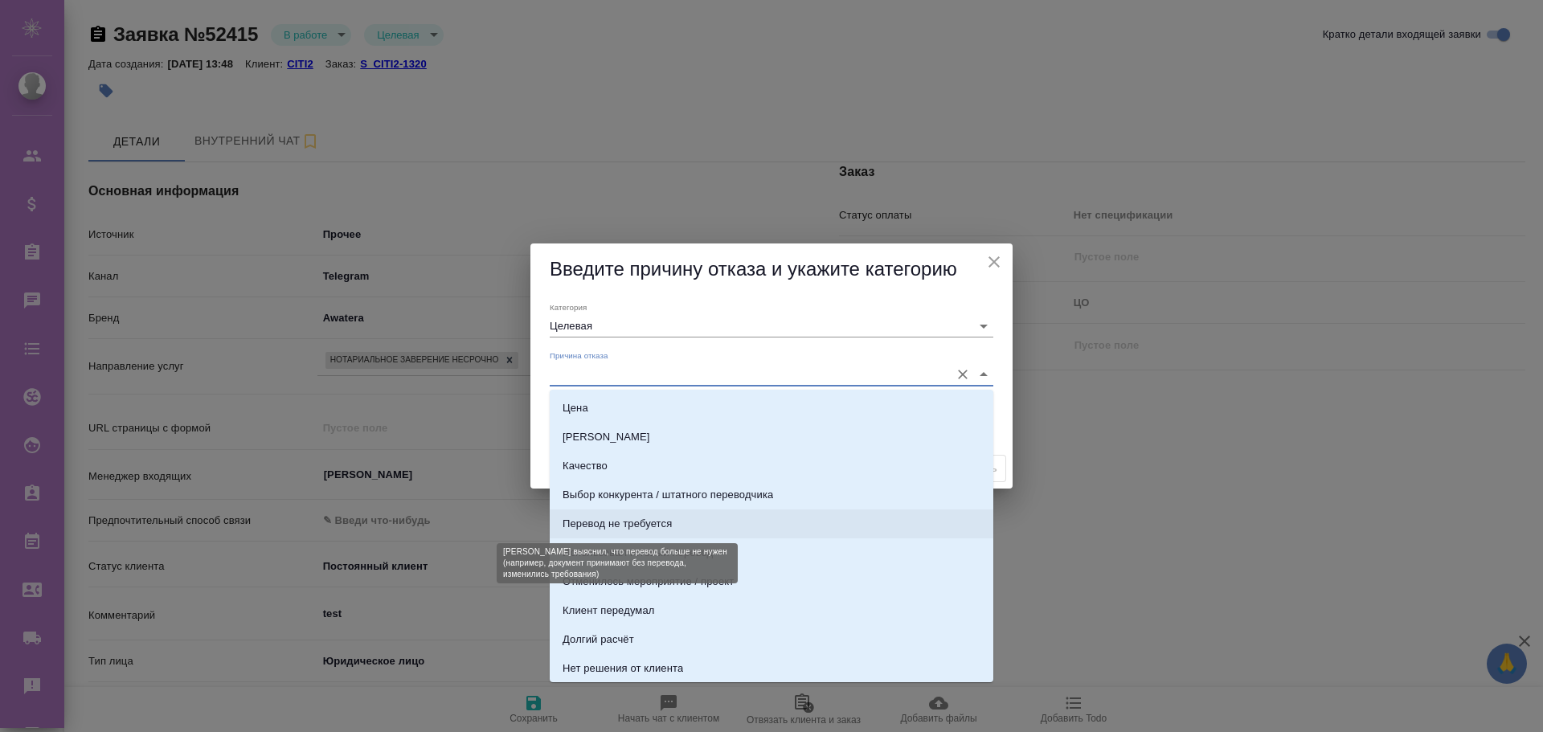
click at [614, 527] on div "Перевод не требуется" at bounding box center [617, 524] width 109 height 16
type input "Перевод не требуется"
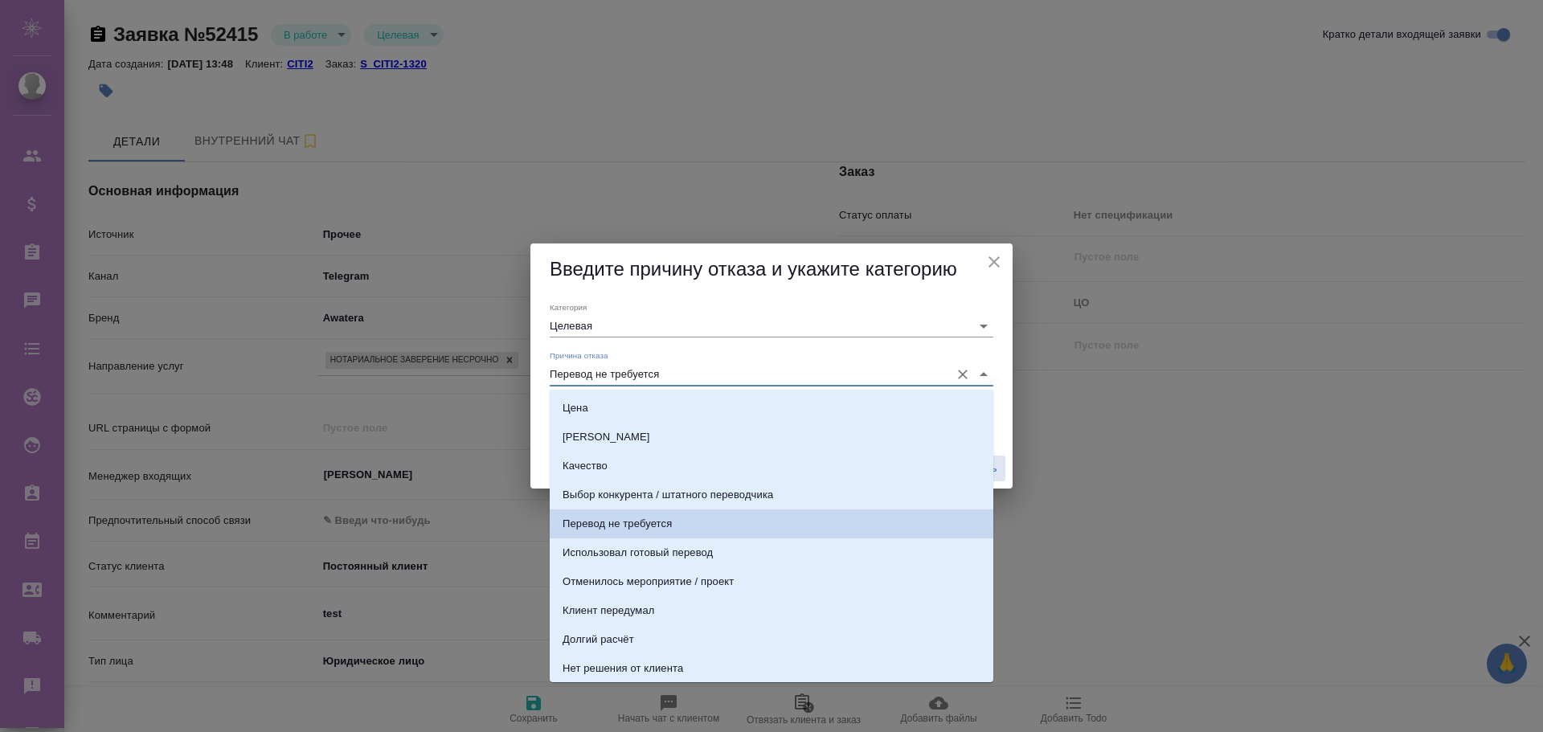
click at [665, 375] on input "Перевод не требуется" at bounding box center [746, 374] width 392 height 22
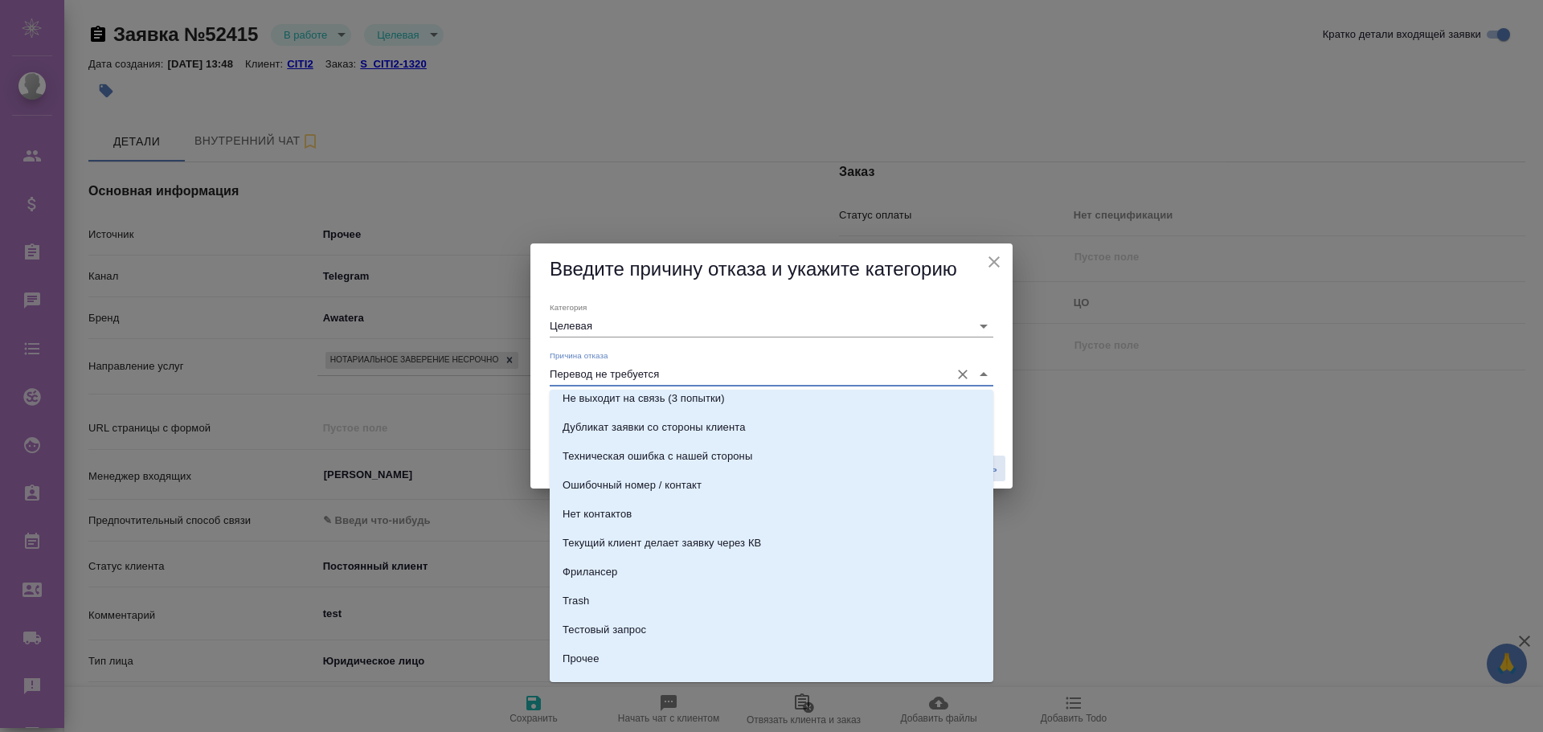
scroll to position [494, 0]
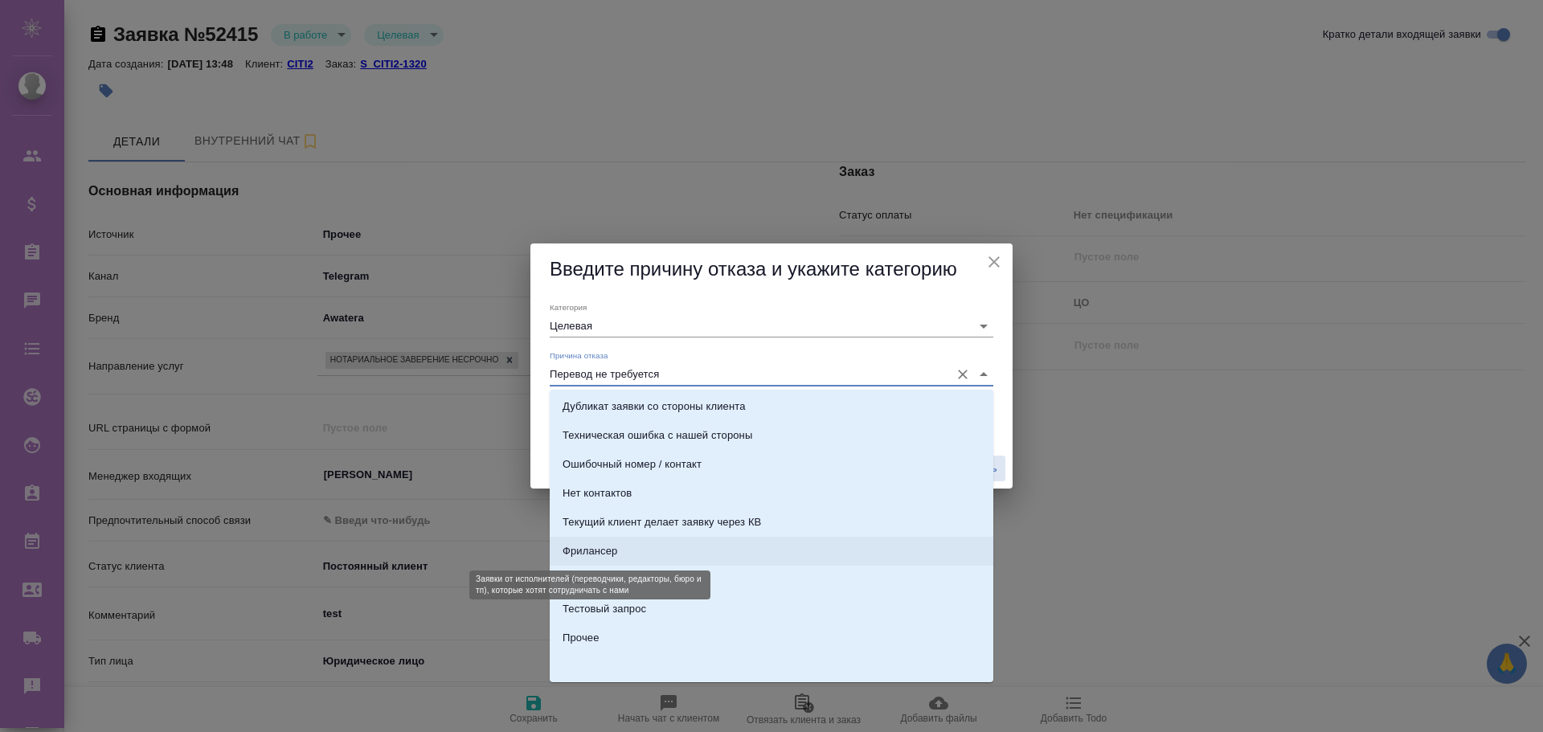
click at [607, 550] on div "Фрилансер" at bounding box center [590, 551] width 55 height 16
type input "Не лиды"
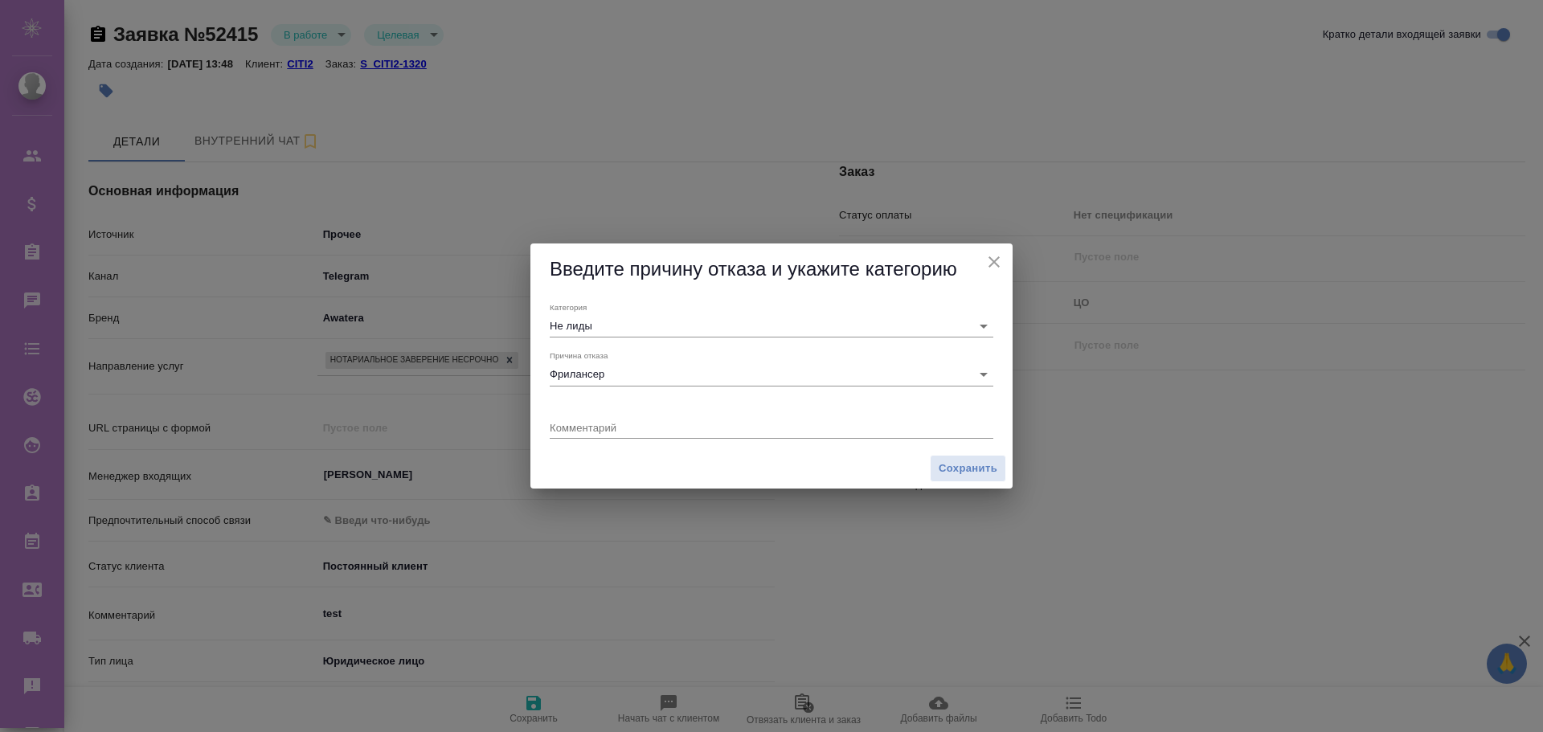
click at [599, 419] on div "x" at bounding box center [772, 429] width 444 height 20
click at [601, 373] on input "Фрилансер" at bounding box center [746, 374] width 392 height 22
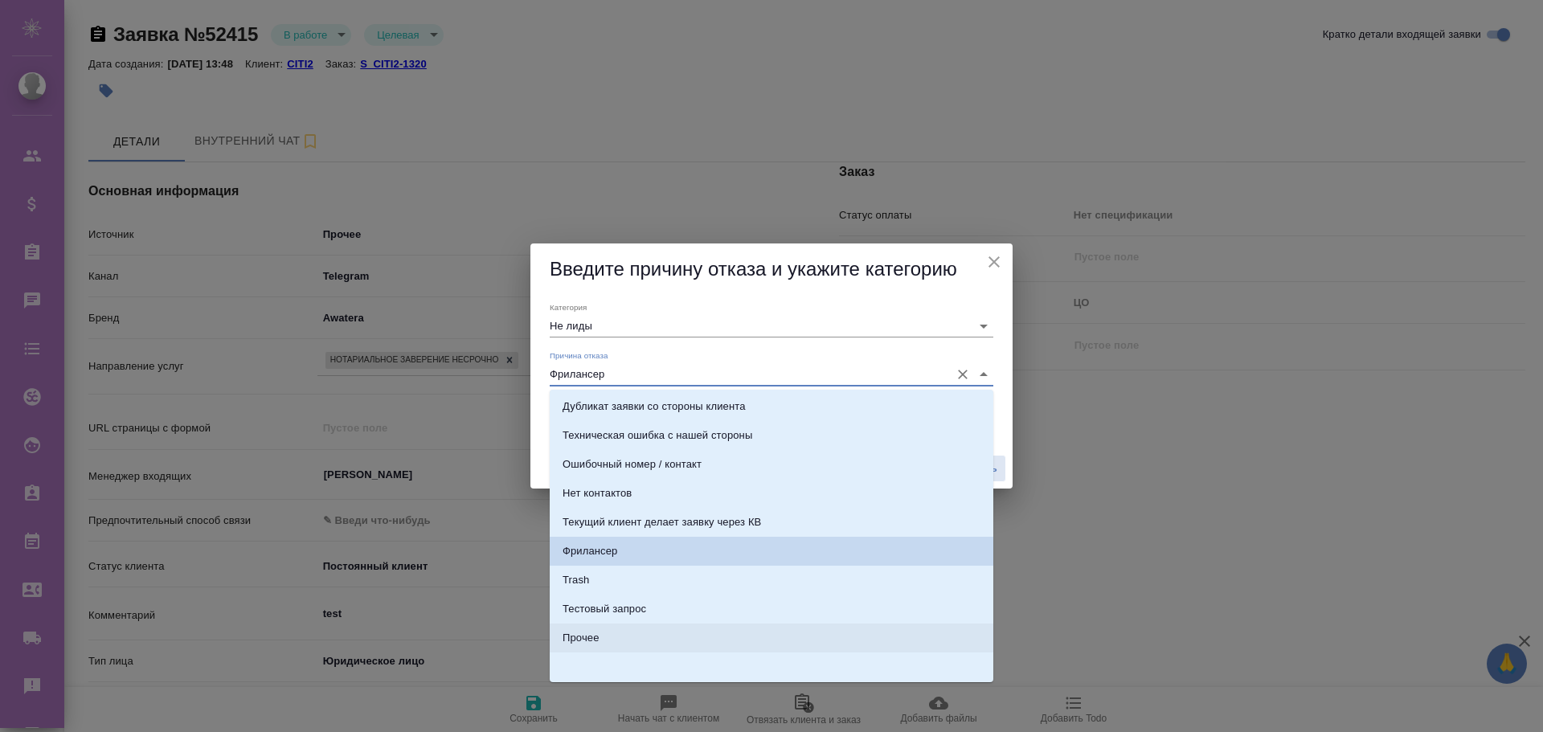
click at [609, 633] on li "Прочее" at bounding box center [772, 638] width 444 height 29
type input "Прочее"
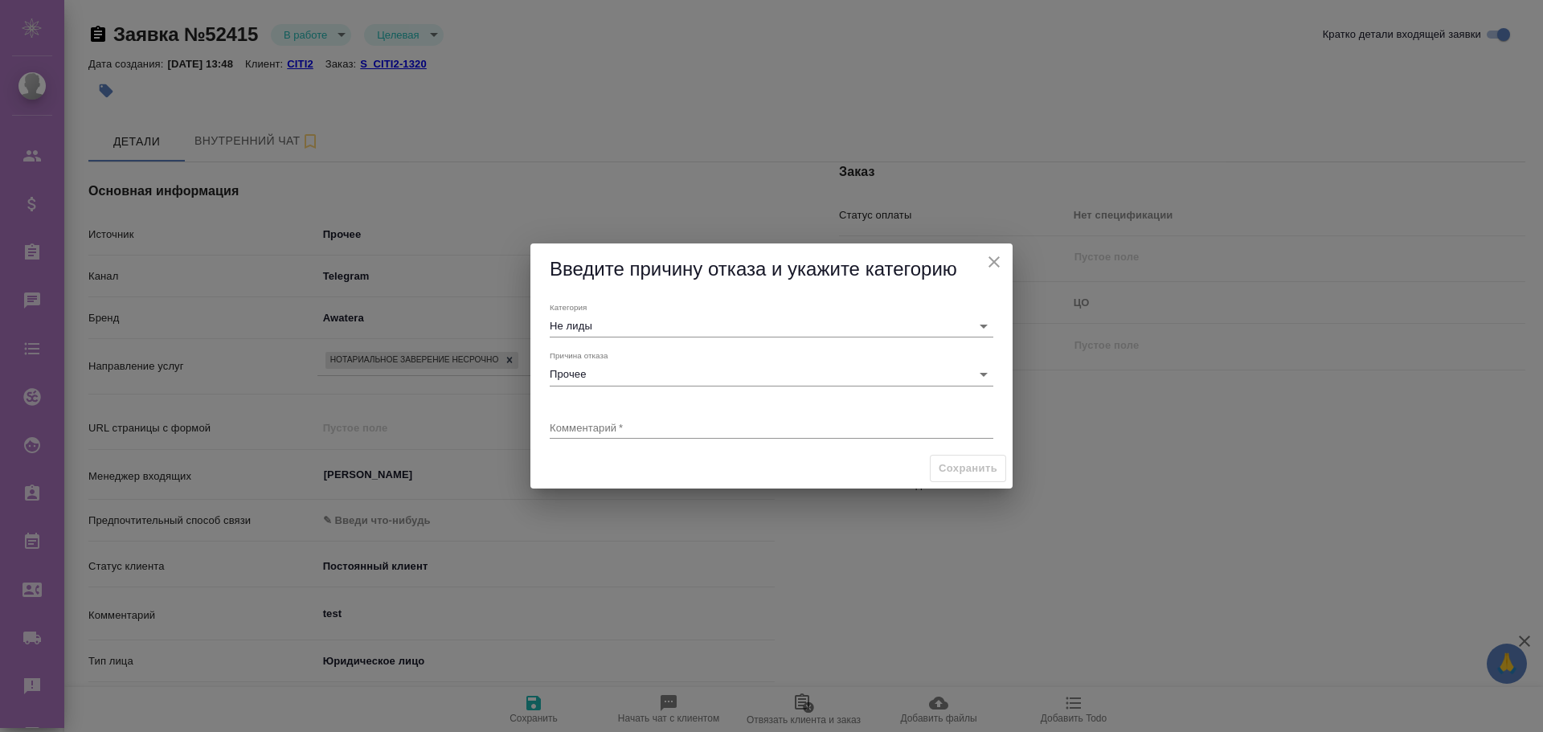
type textarea "x"
